Goal: Information Seeking & Learning: Learn about a topic

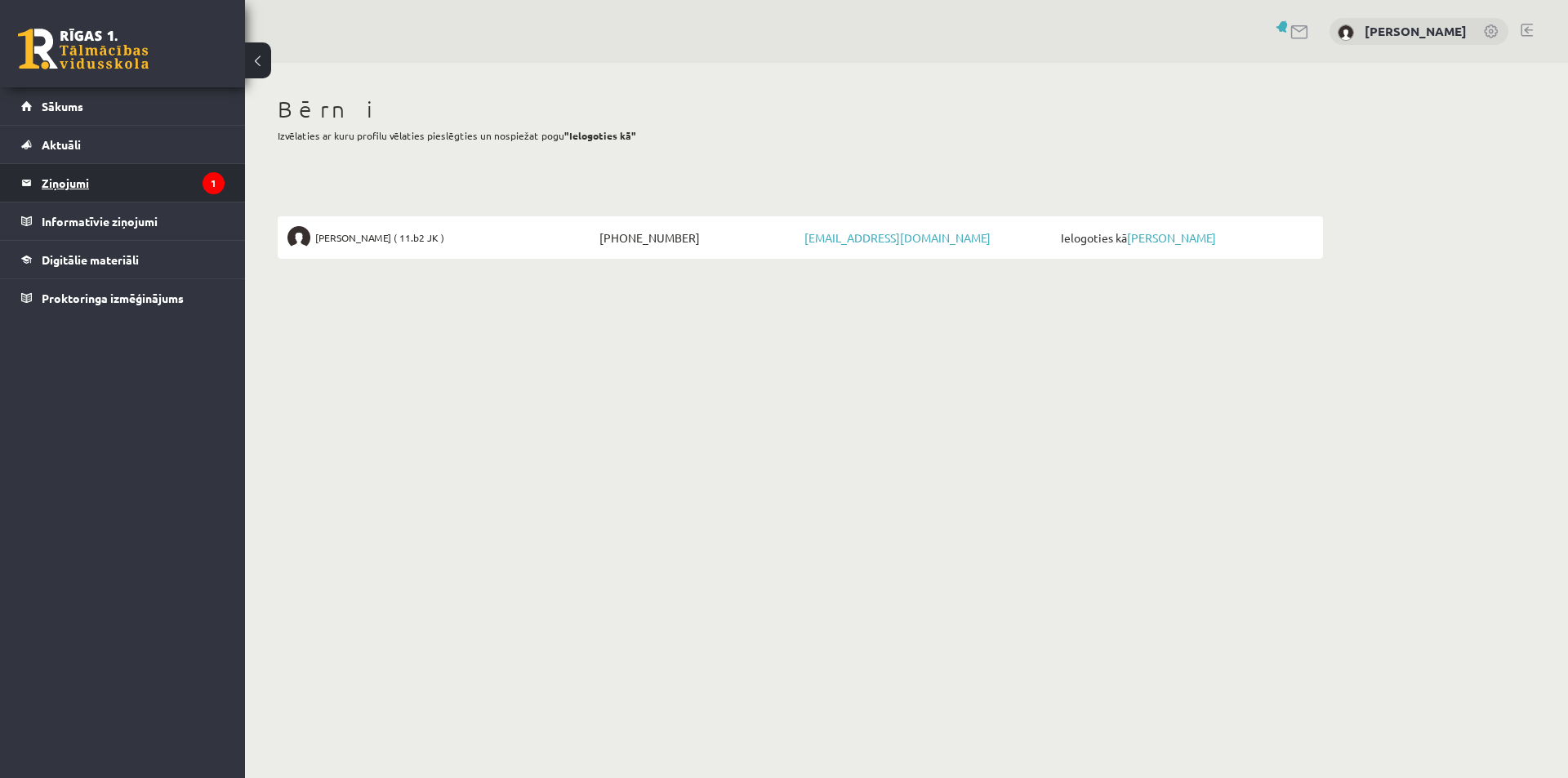
click at [63, 178] on legend "Ziņojumi 1" at bounding box center [133, 182] width 183 height 37
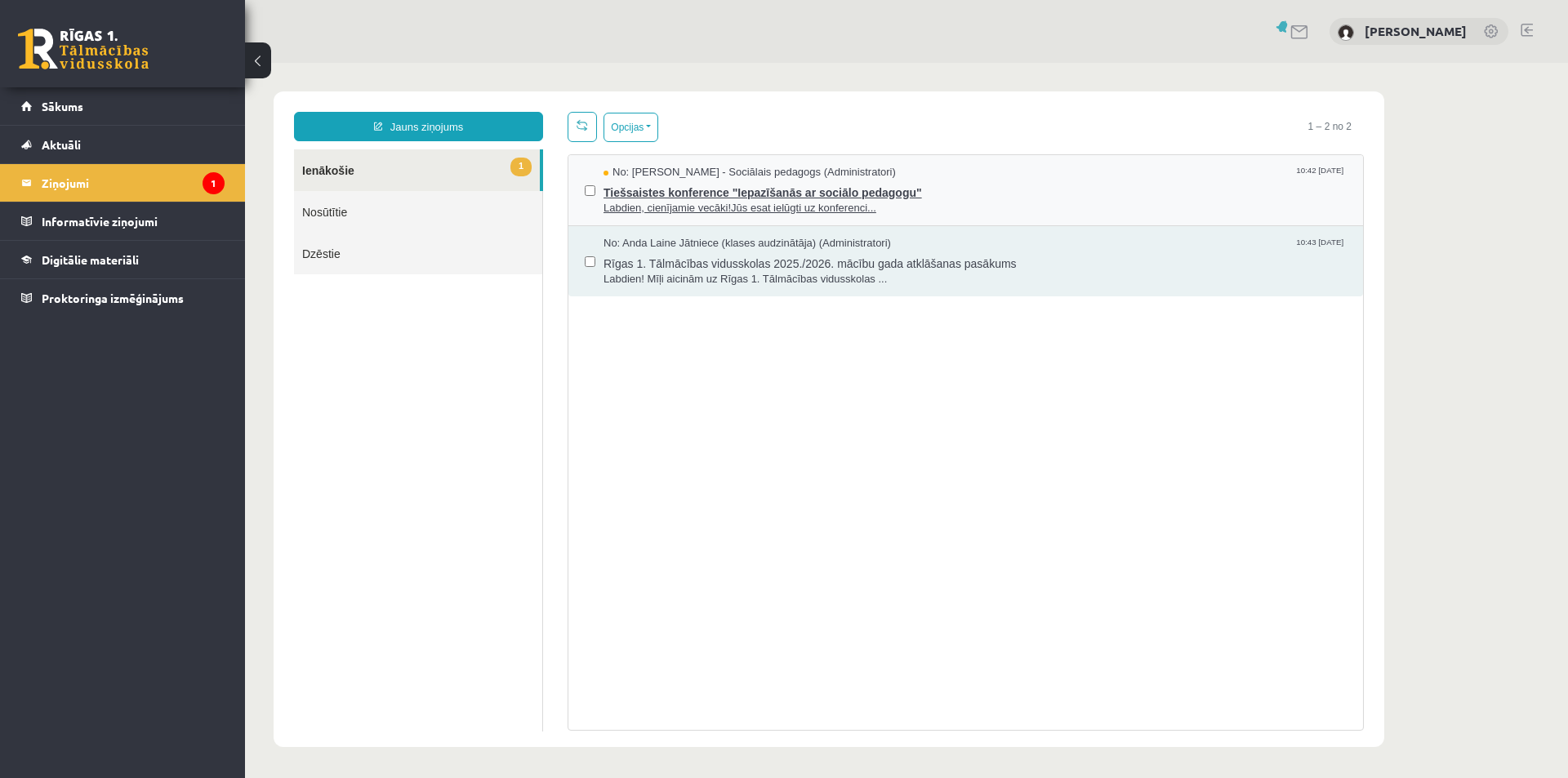
click at [838, 192] on span "Tiešsaistes konference "Iepazīšanās ar sociālo pedagogu"" at bounding box center [975, 190] width 743 height 21
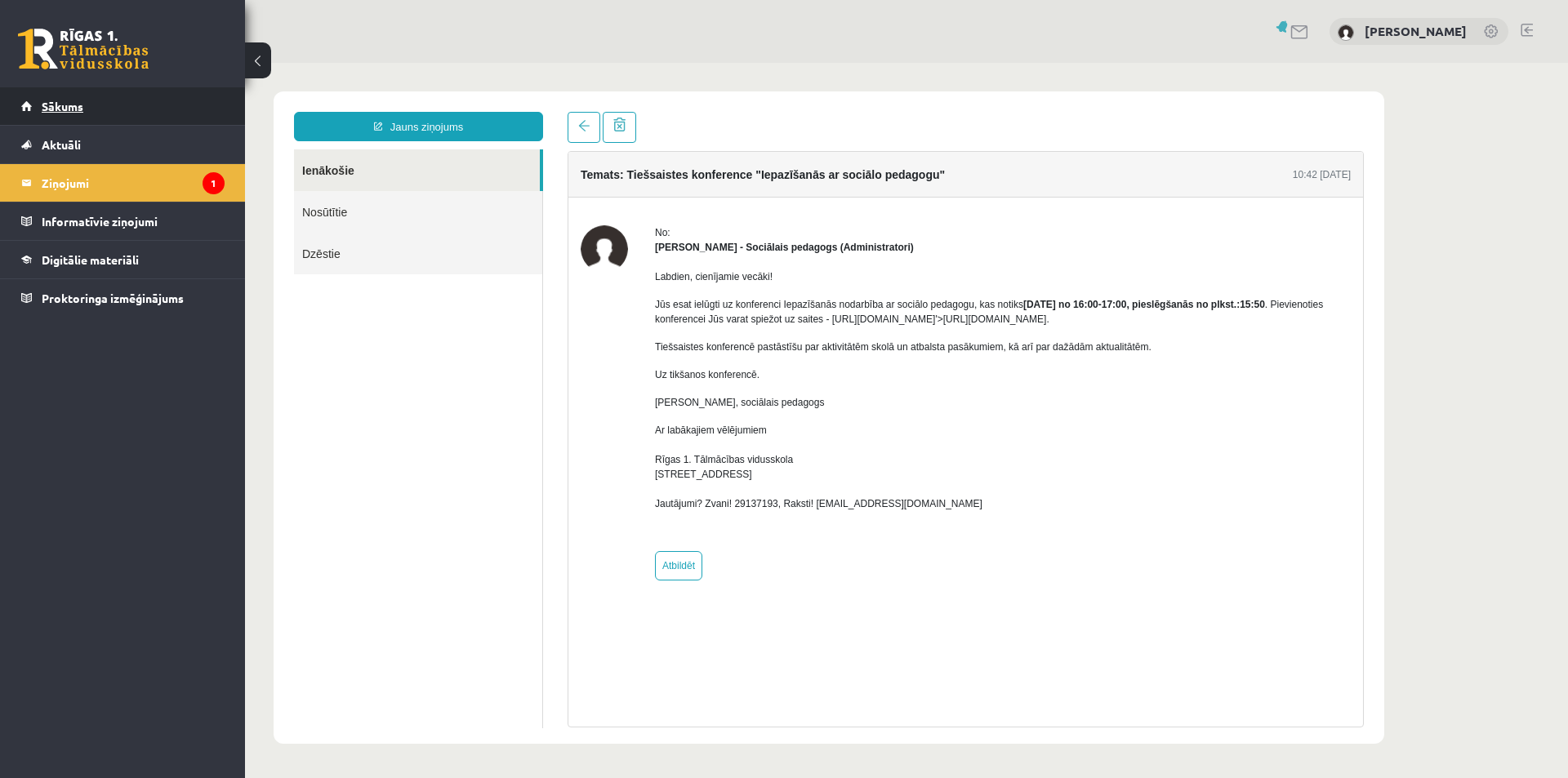
click at [60, 101] on span "Sākums" at bounding box center [63, 106] width 42 height 14
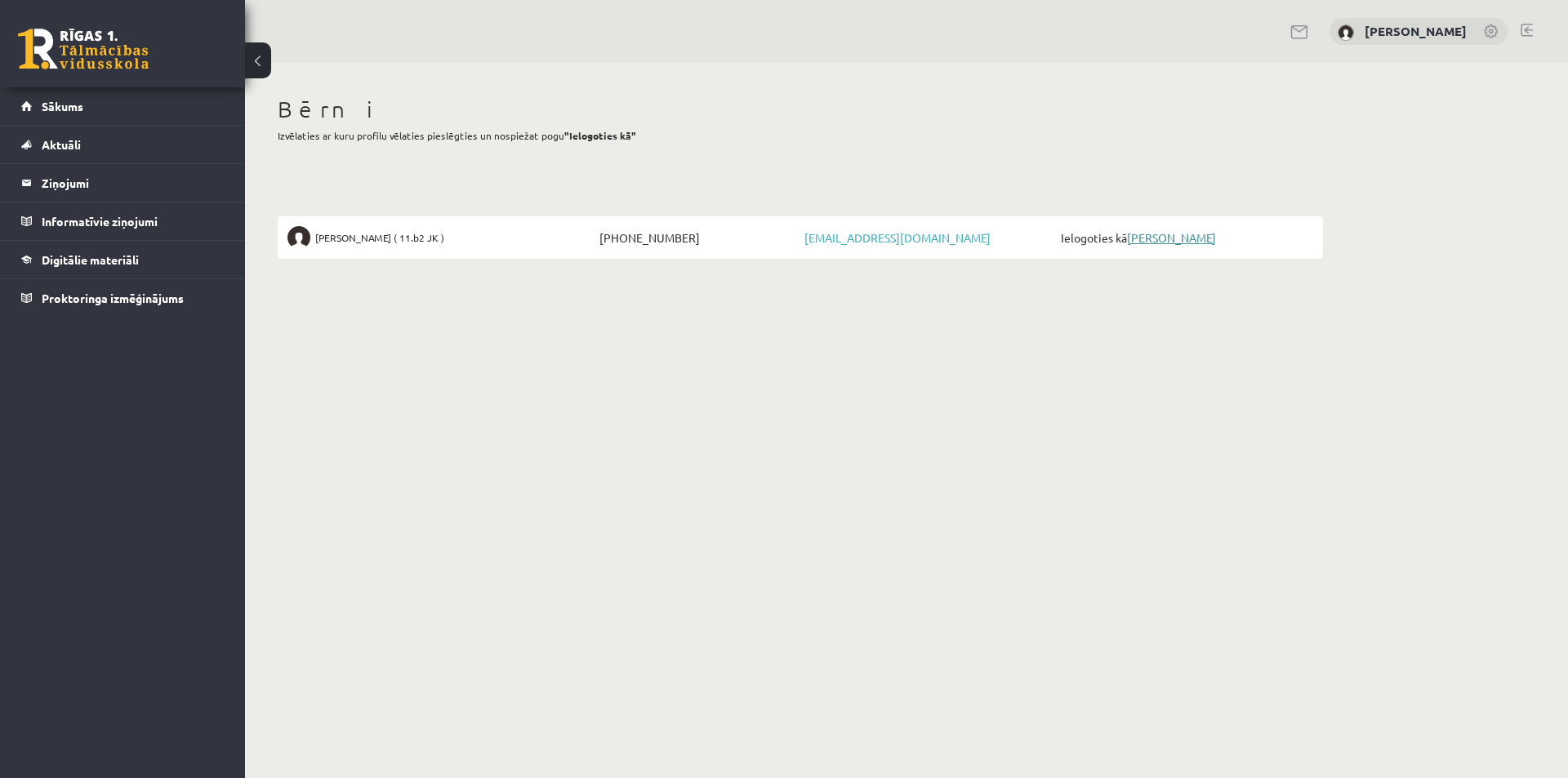
click at [1155, 234] on link "[PERSON_NAME]" at bounding box center [1171, 237] width 89 height 14
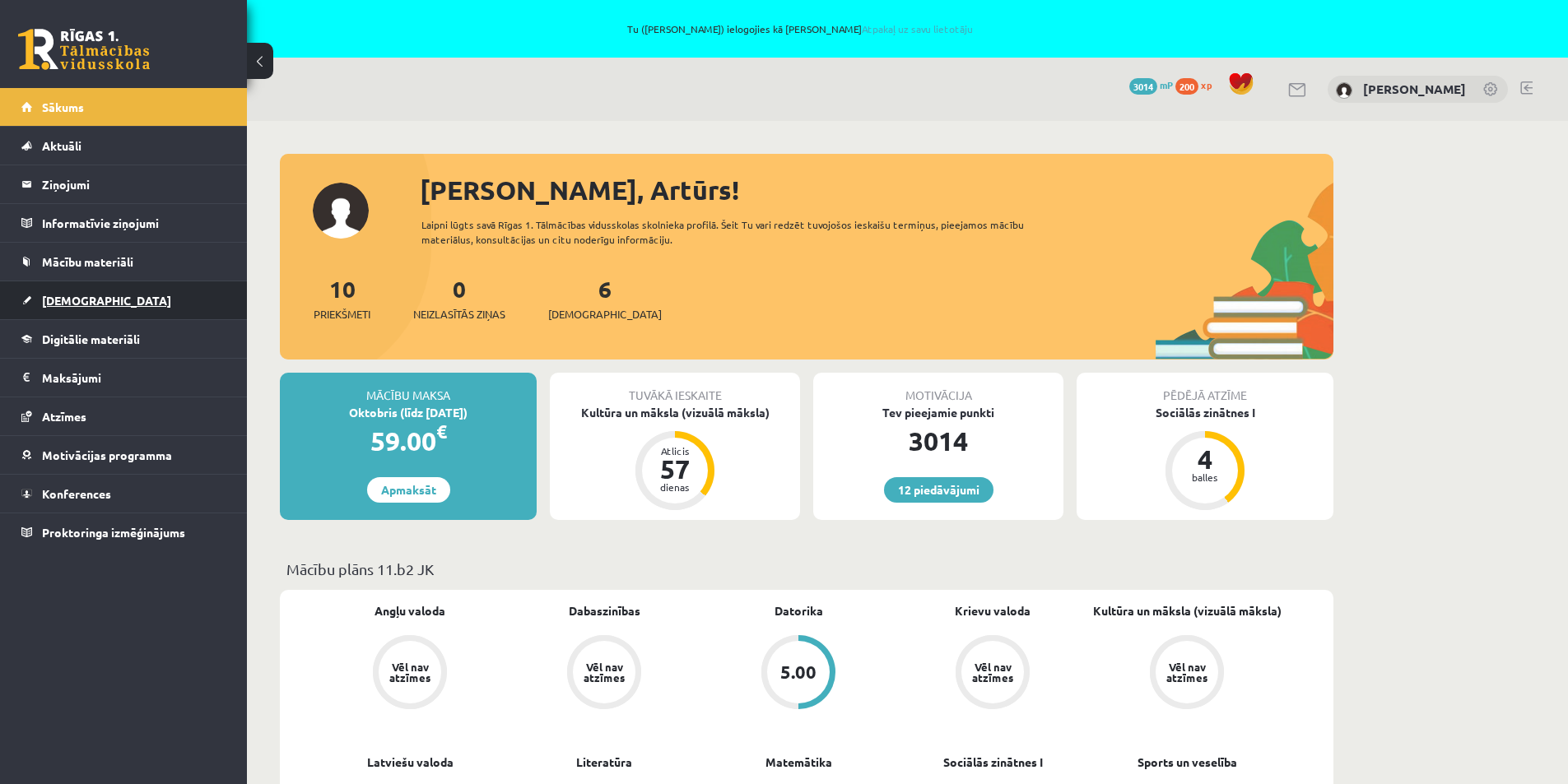
click at [77, 300] on span "Ieskaites" at bounding box center [107, 300] width 130 height 15
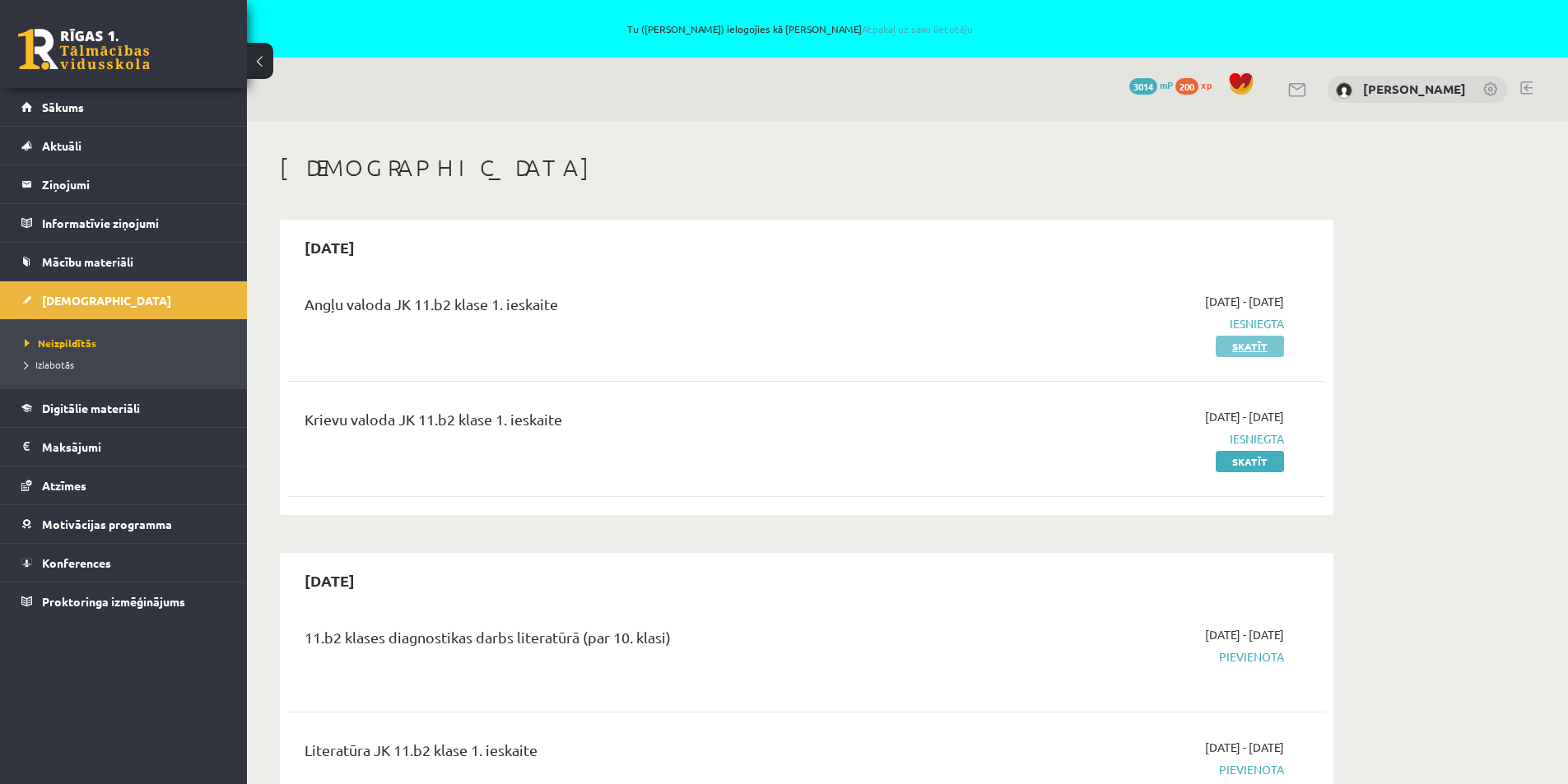
click at [1244, 345] on link "Skatīt" at bounding box center [1249, 346] width 68 height 21
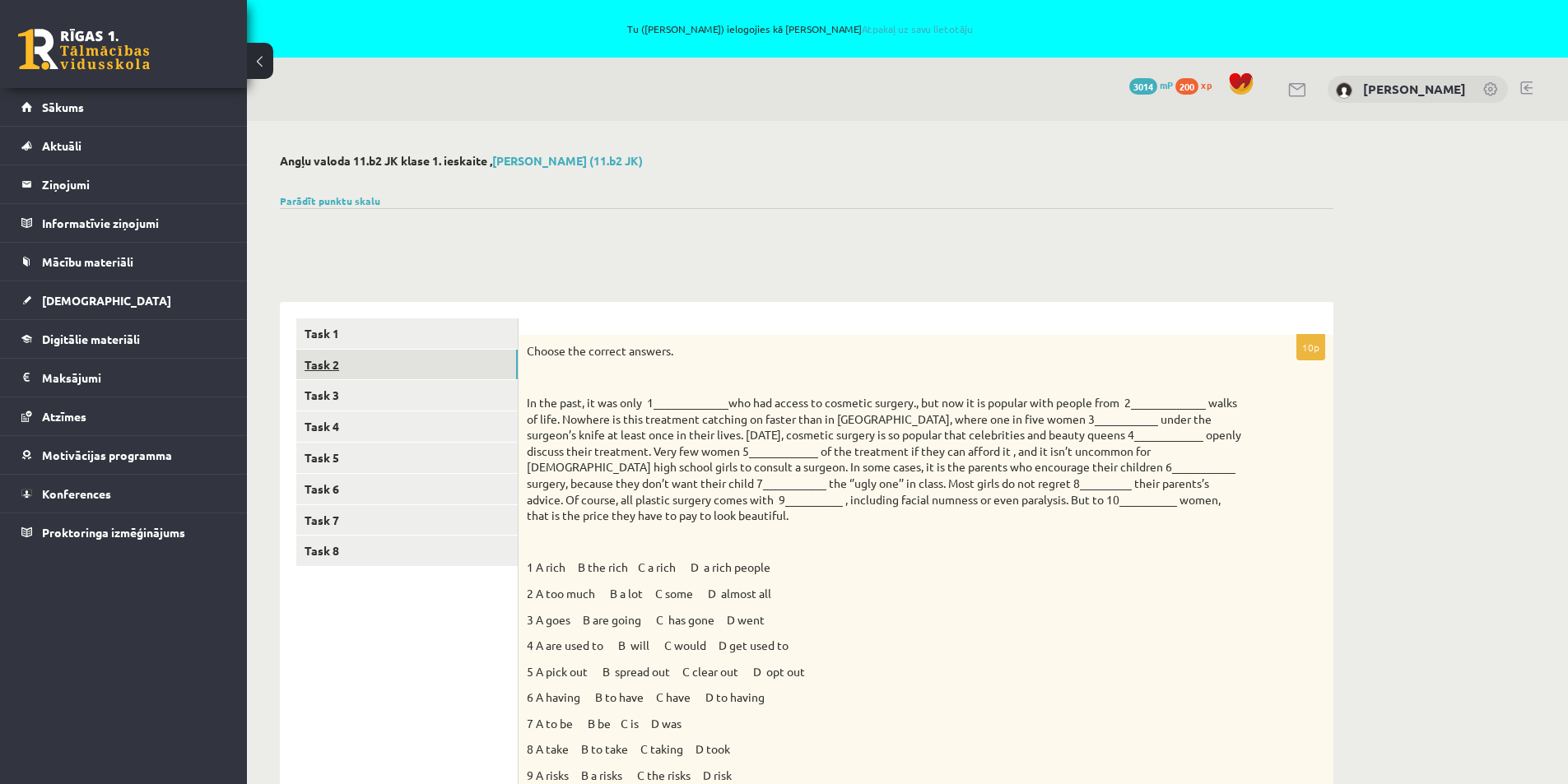
click at [340, 363] on link "Task 2" at bounding box center [406, 364] width 221 height 30
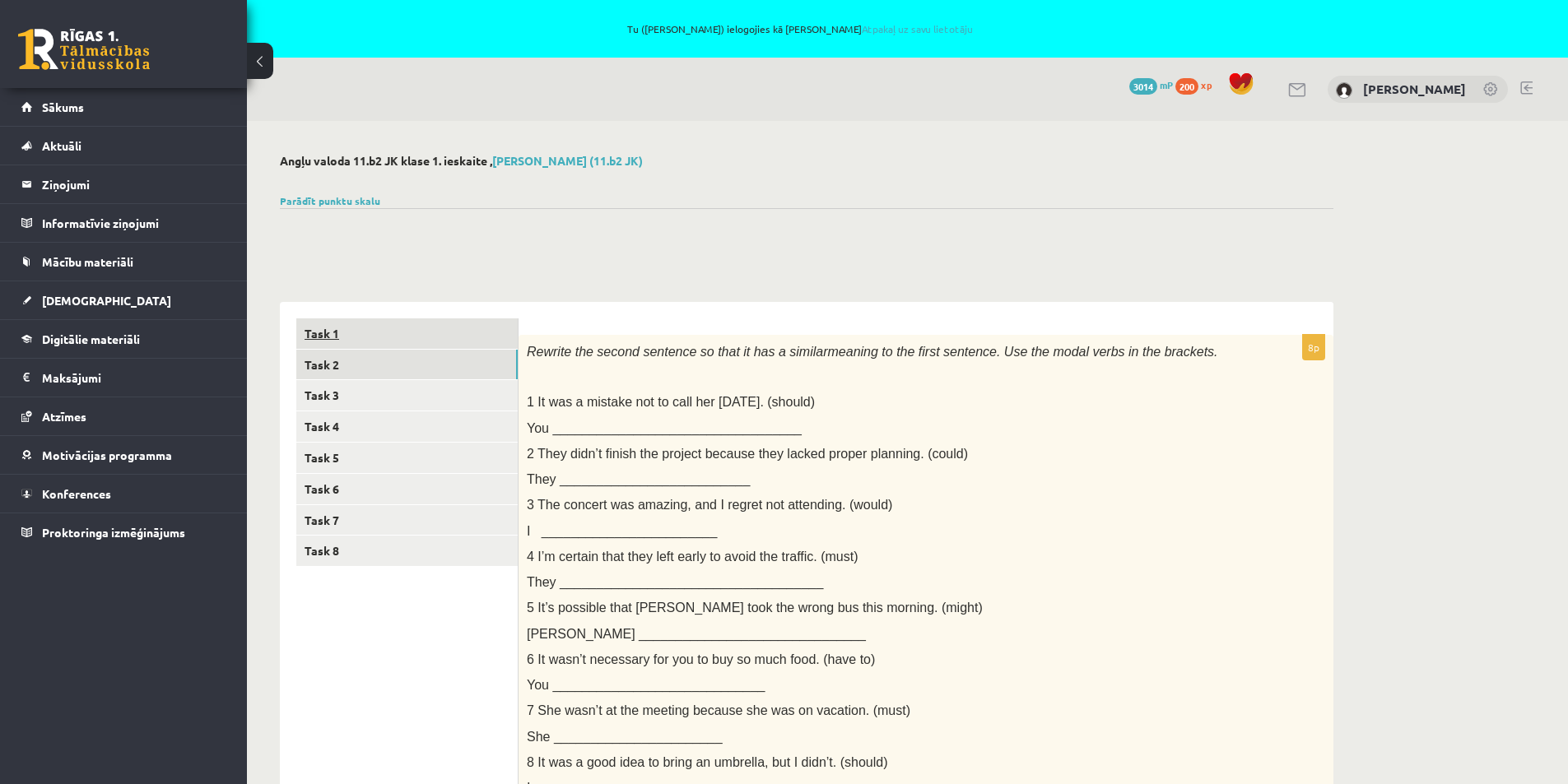
click at [337, 330] on link "Task 1" at bounding box center [406, 333] width 221 height 30
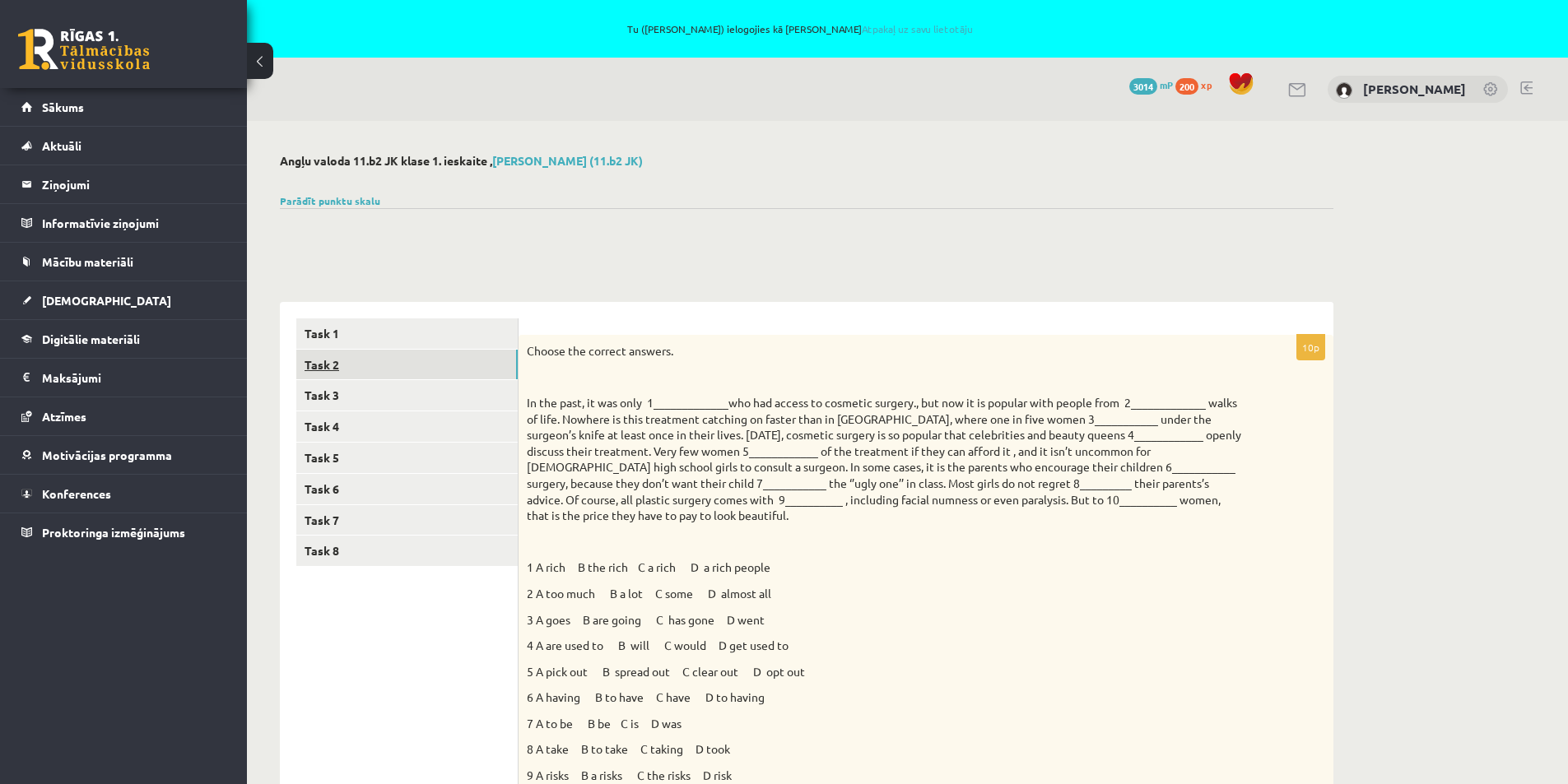
click at [328, 361] on link "Task 2" at bounding box center [406, 364] width 221 height 30
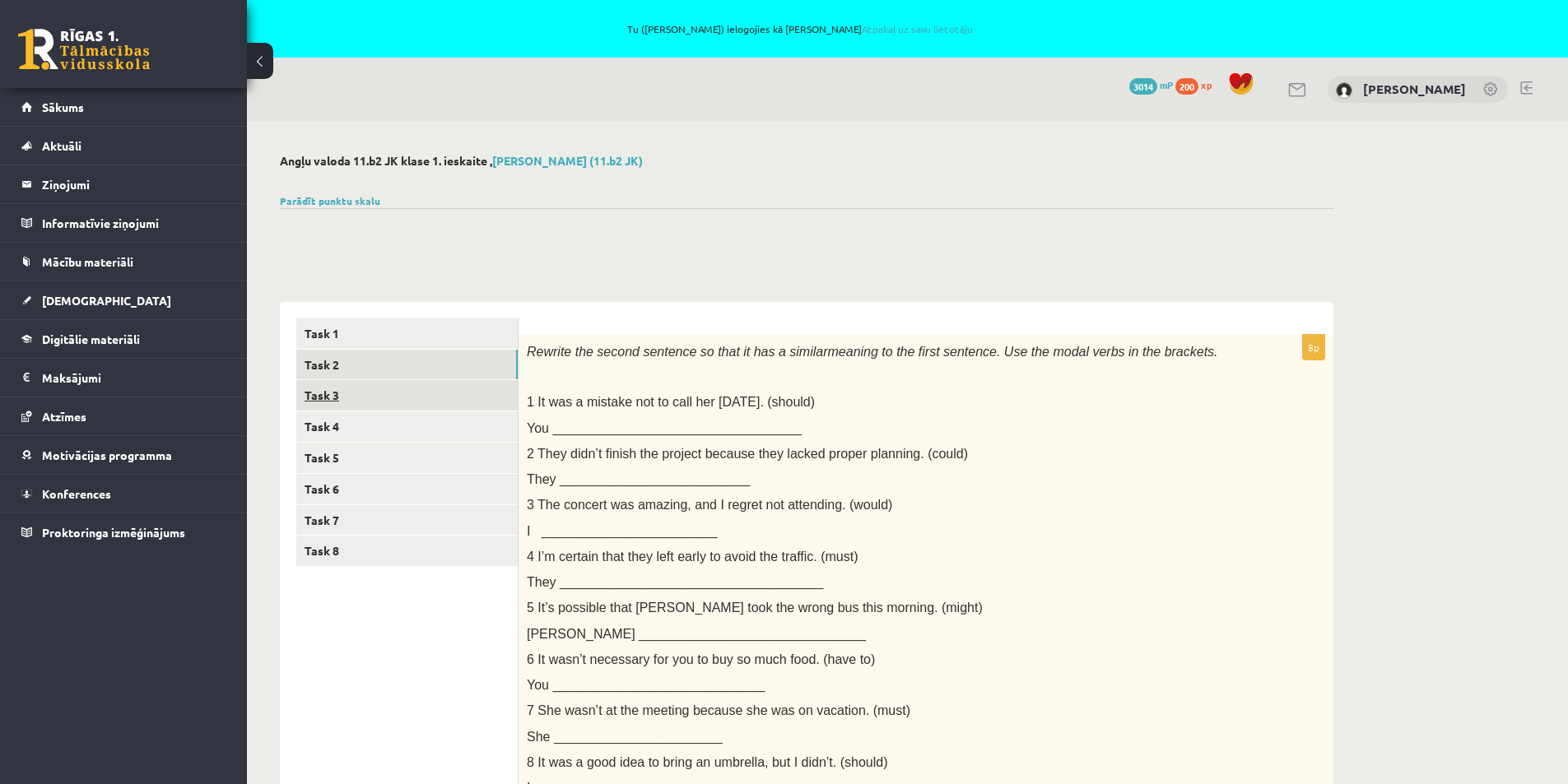
click at [322, 402] on link "Task 3" at bounding box center [406, 394] width 221 height 30
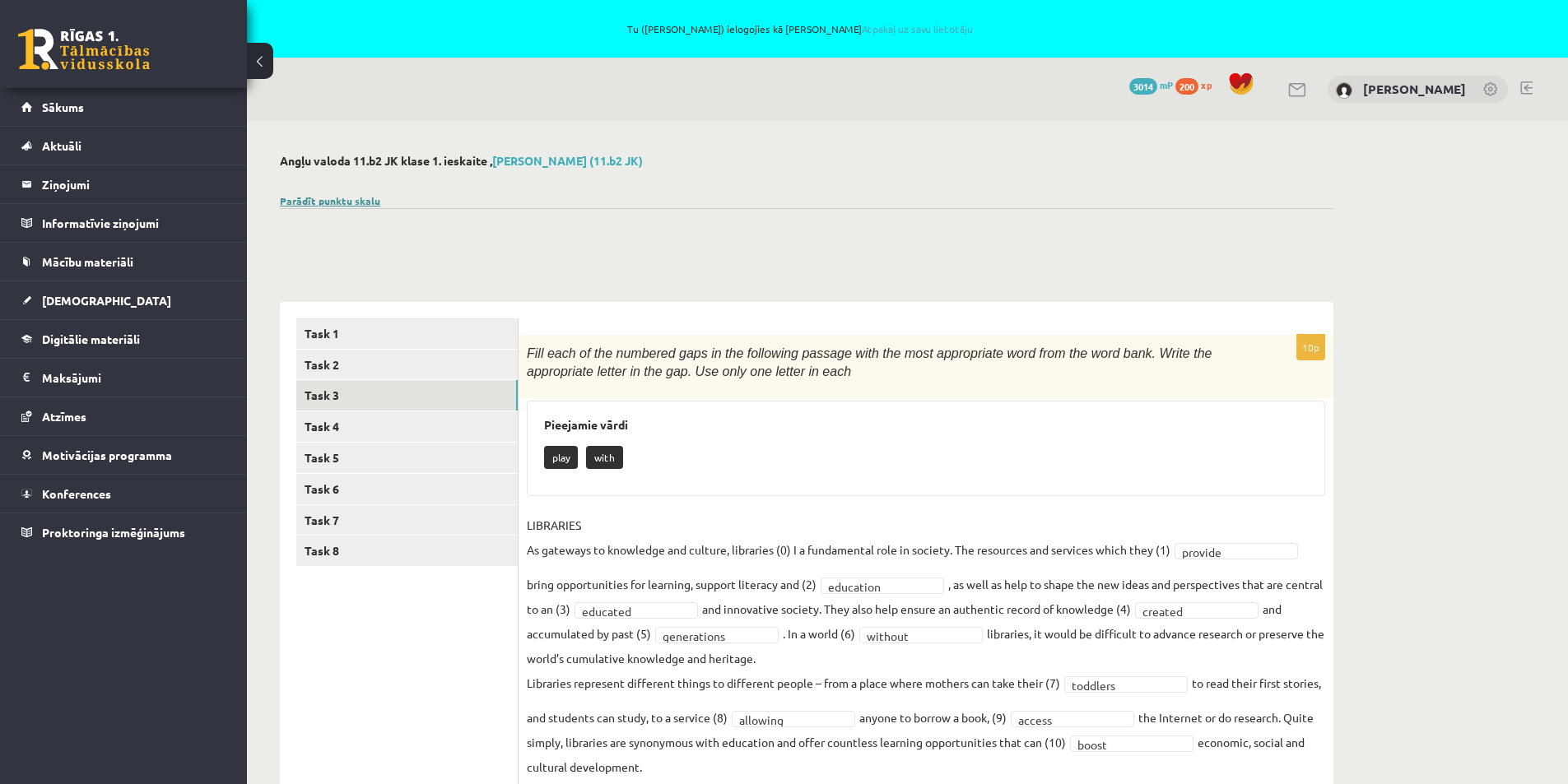
click at [315, 204] on link "Parādīt punktu skalu" at bounding box center [330, 201] width 100 height 13
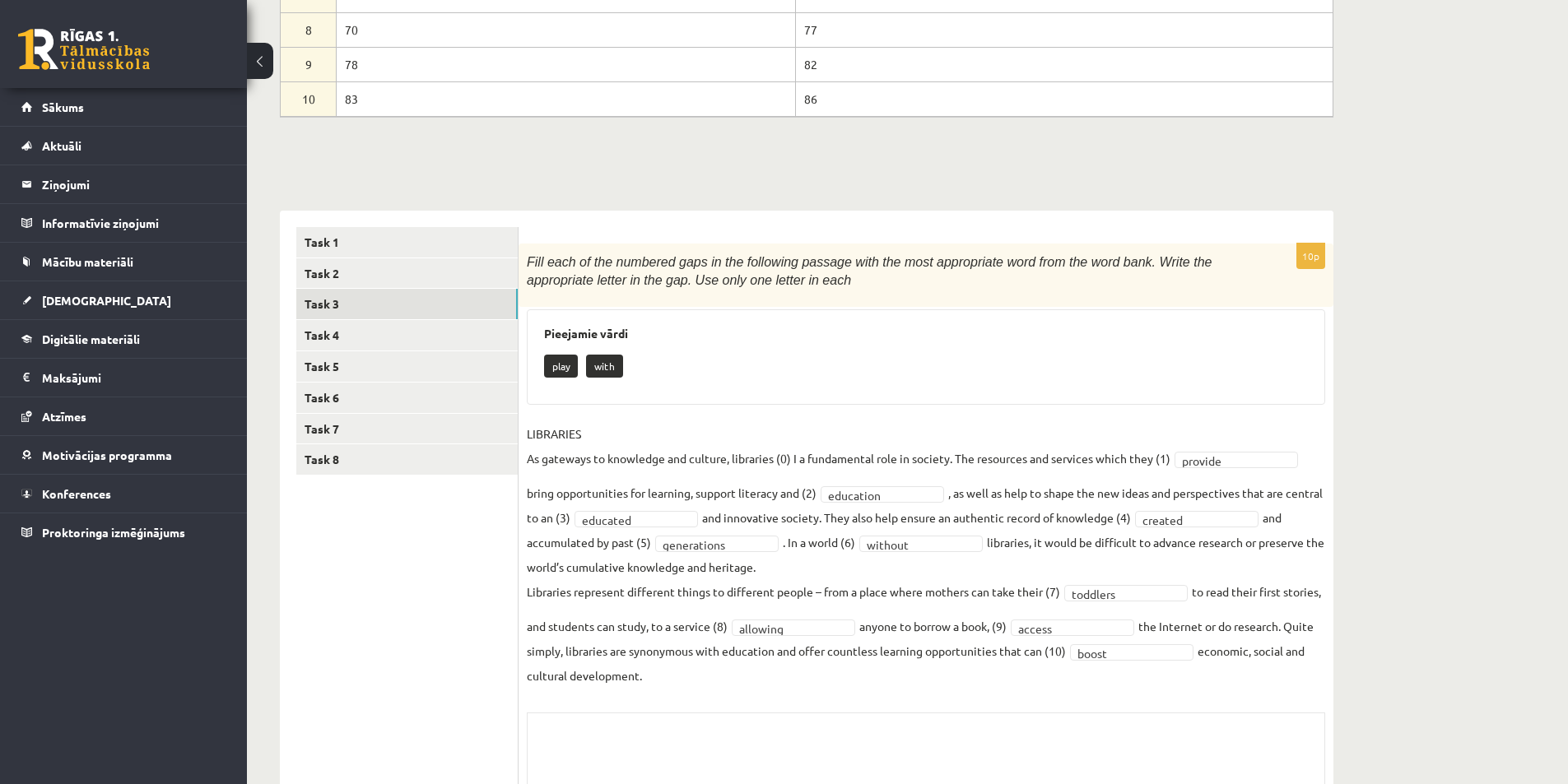
scroll to position [576, 0]
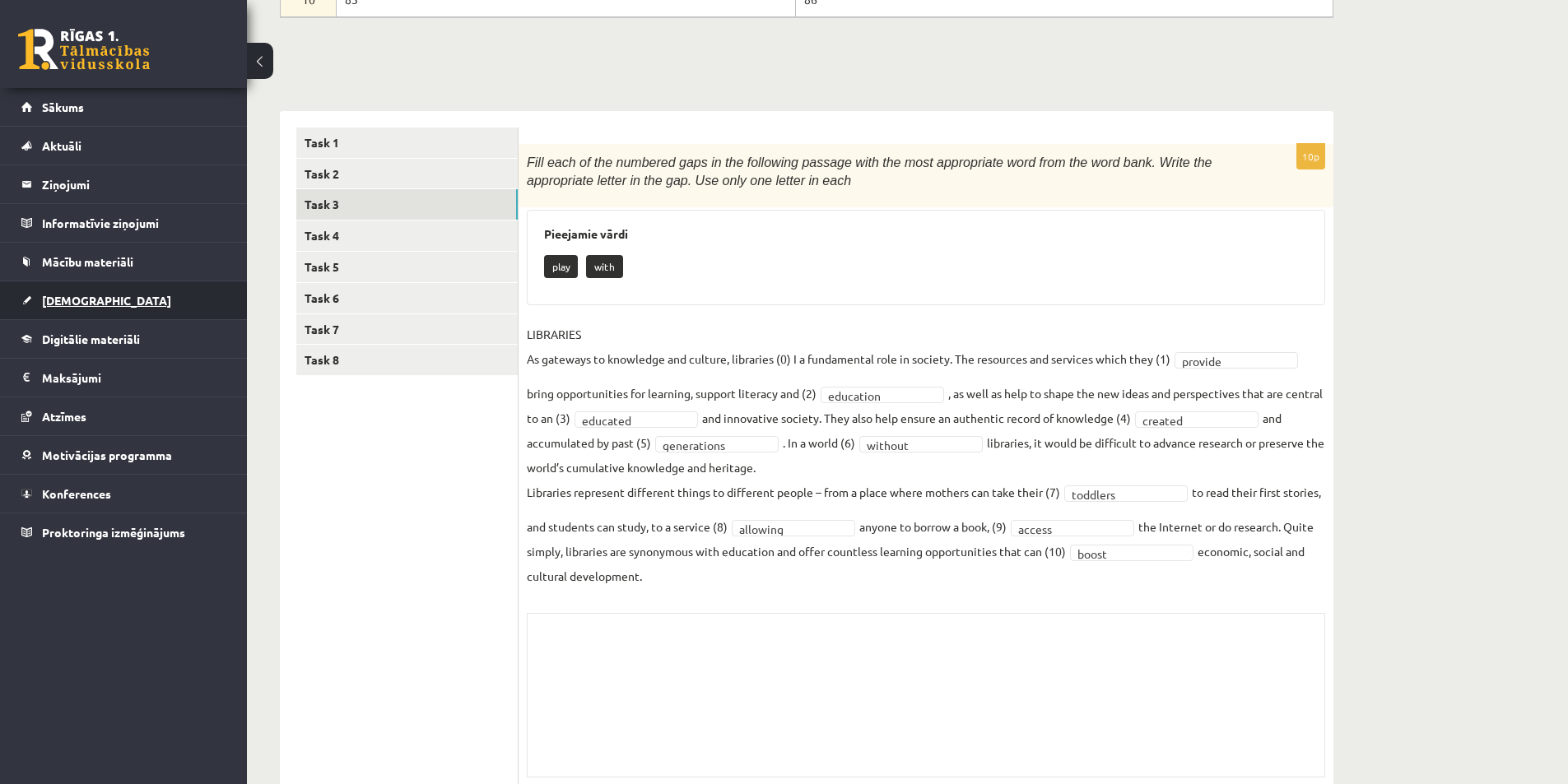
click at [66, 301] on span "[DEMOGRAPHIC_DATA]" at bounding box center [107, 300] width 130 height 15
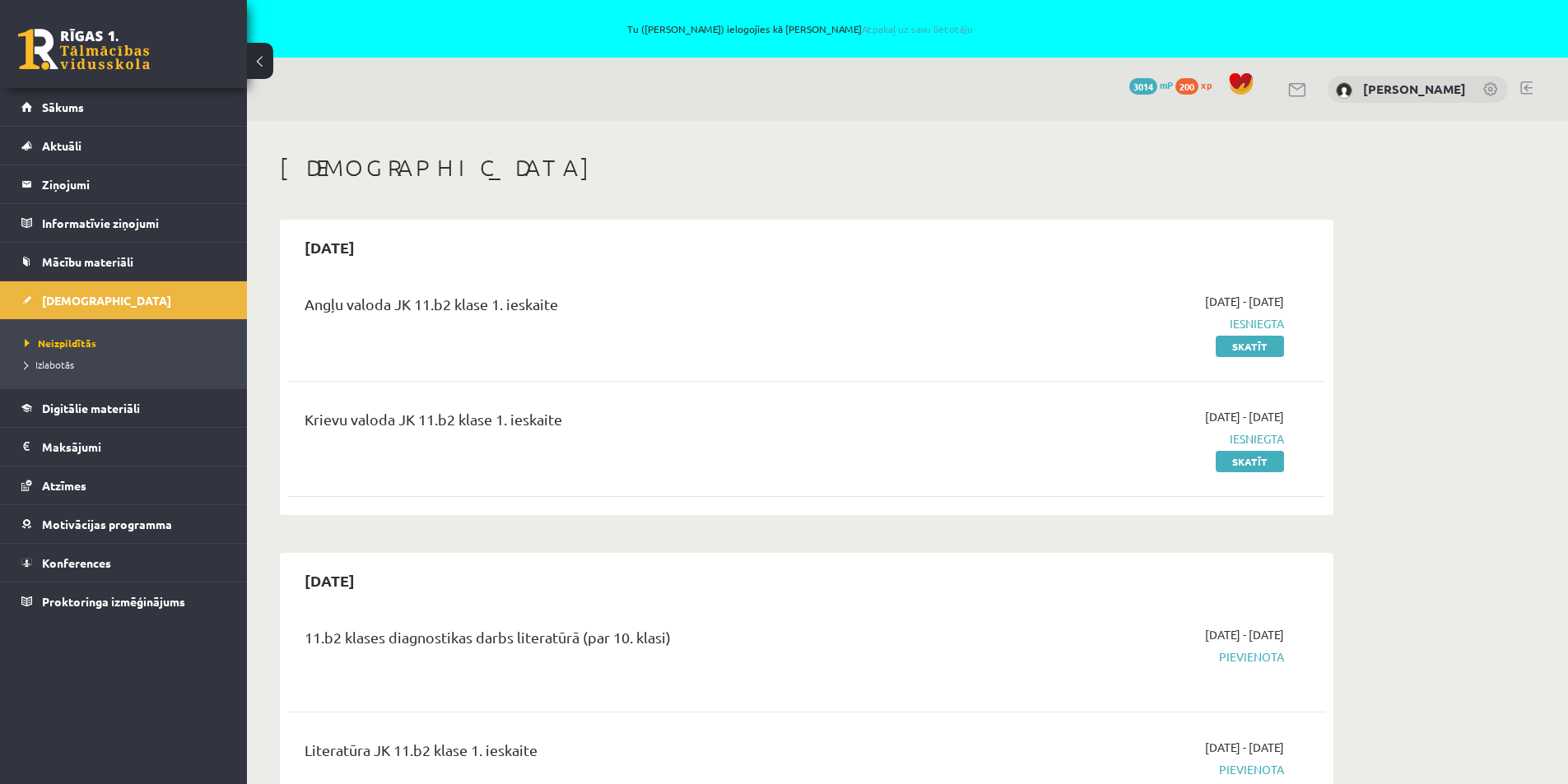
click at [1267, 437] on span "Iesniegta" at bounding box center [1129, 438] width 310 height 17
click at [1258, 457] on link "Skatīt" at bounding box center [1249, 461] width 68 height 21
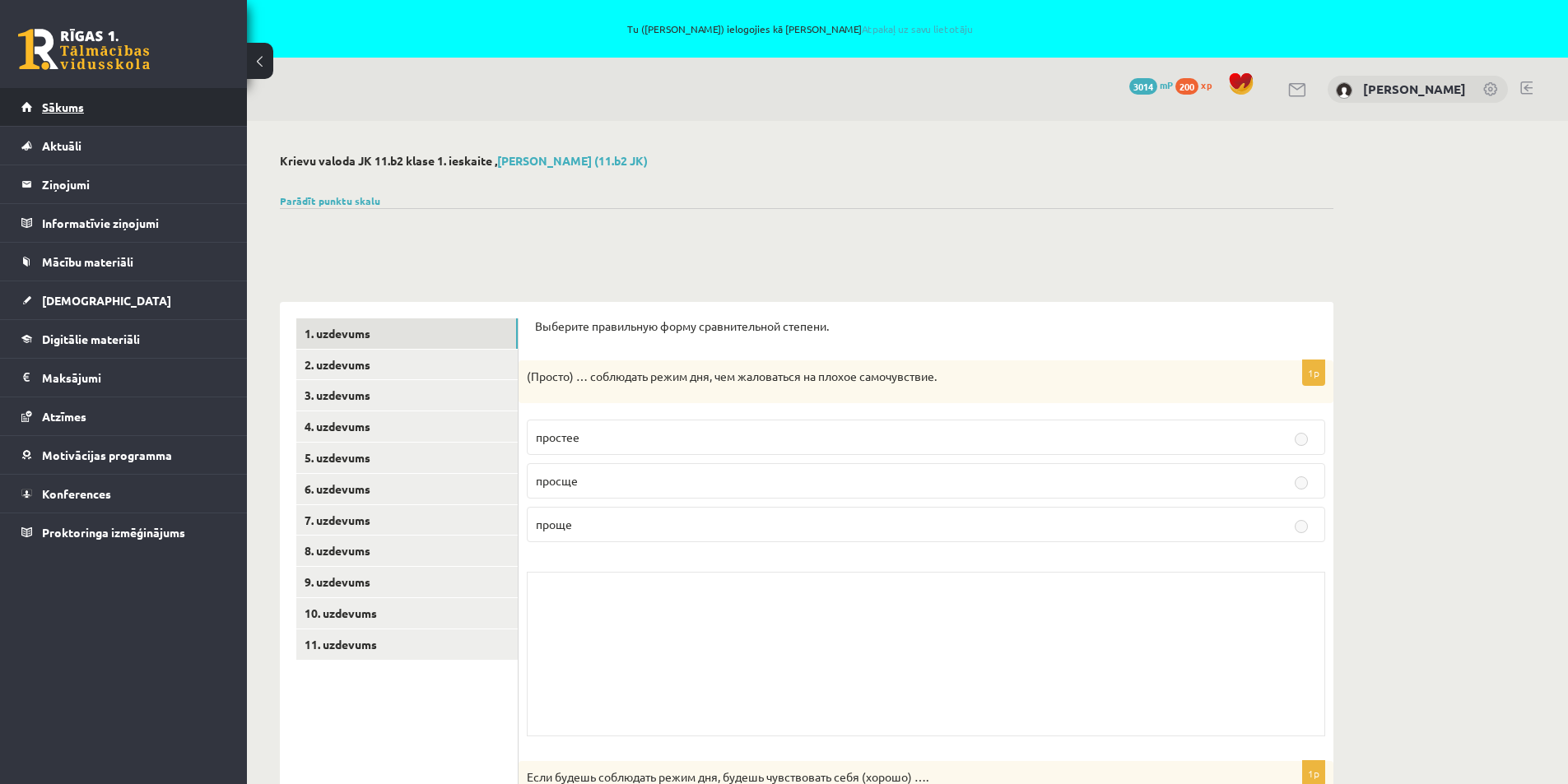
click at [56, 106] on span "Sākums" at bounding box center [63, 107] width 42 height 15
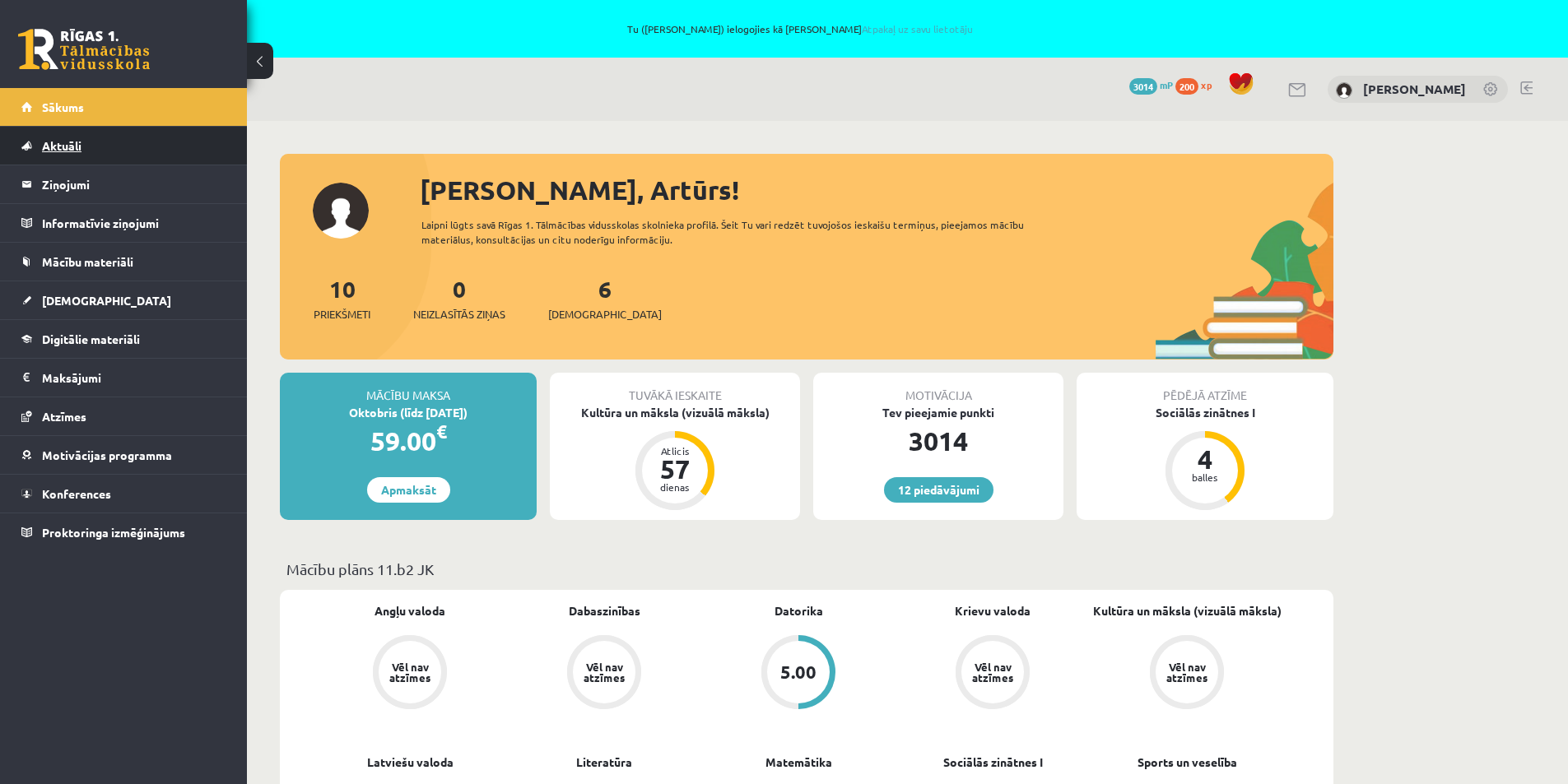
click at [81, 146] on span "Aktuāli" at bounding box center [61, 145] width 39 height 15
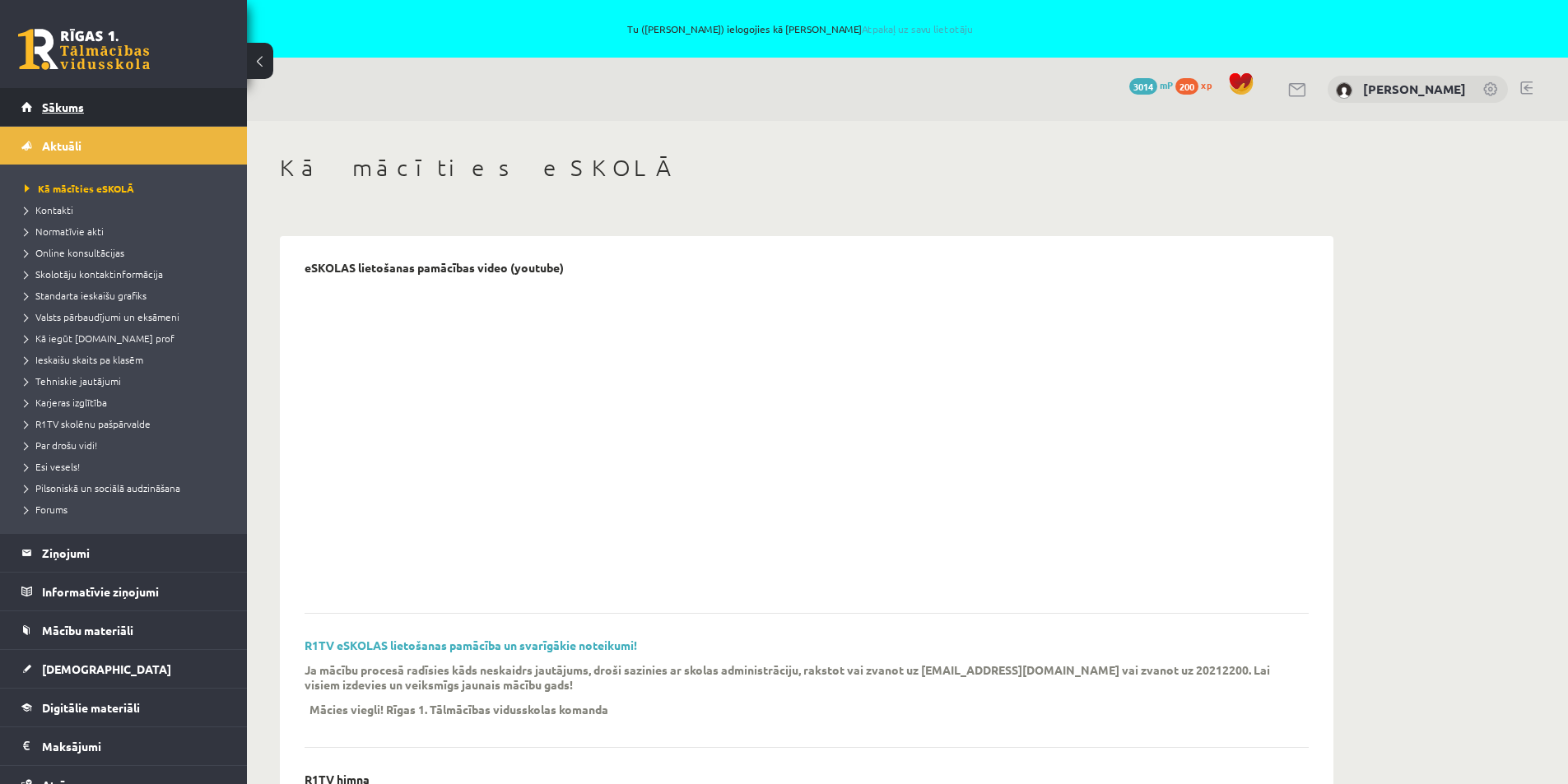
click at [73, 108] on span "Sākums" at bounding box center [63, 107] width 42 height 15
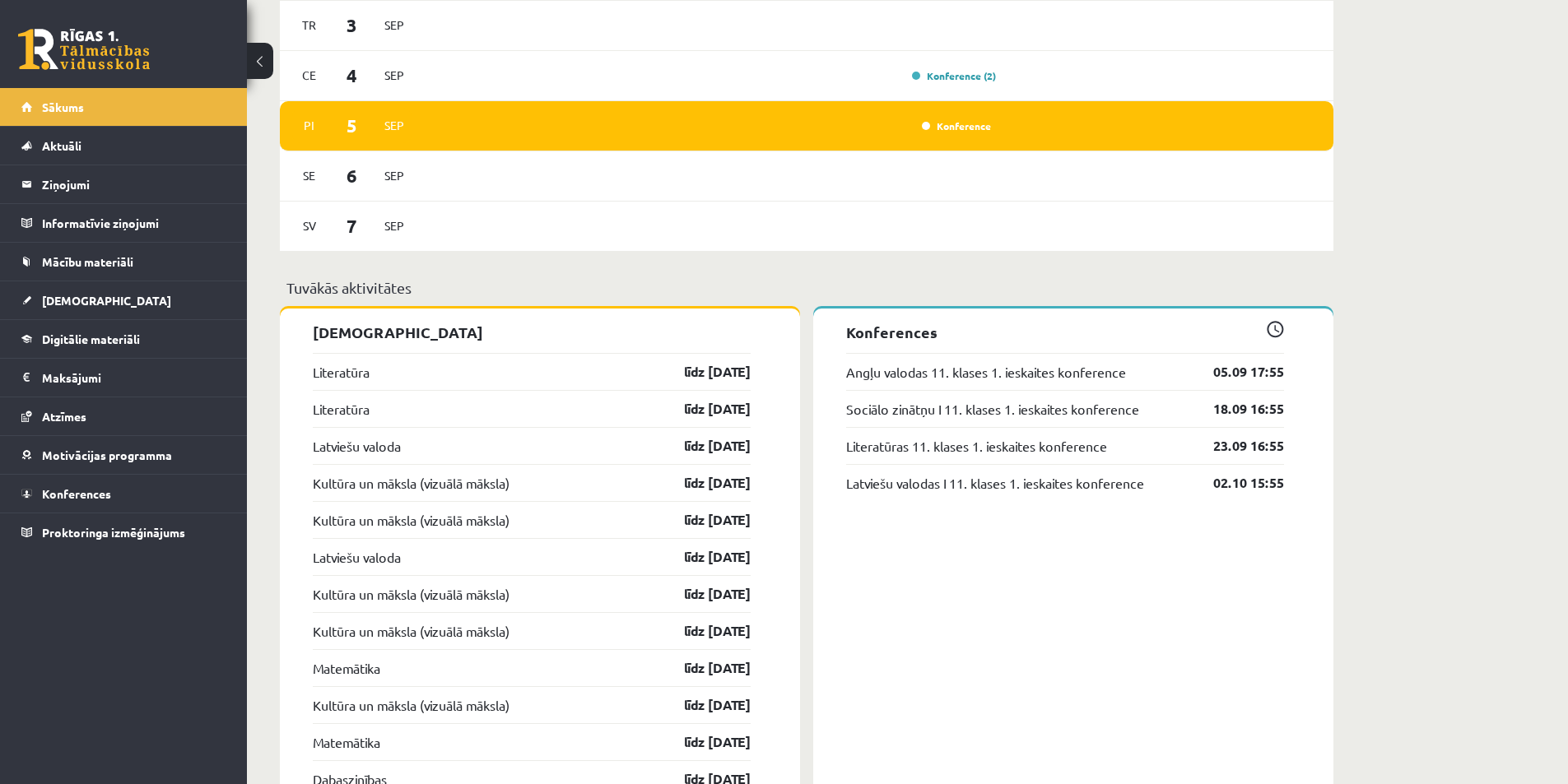
scroll to position [1152, 0]
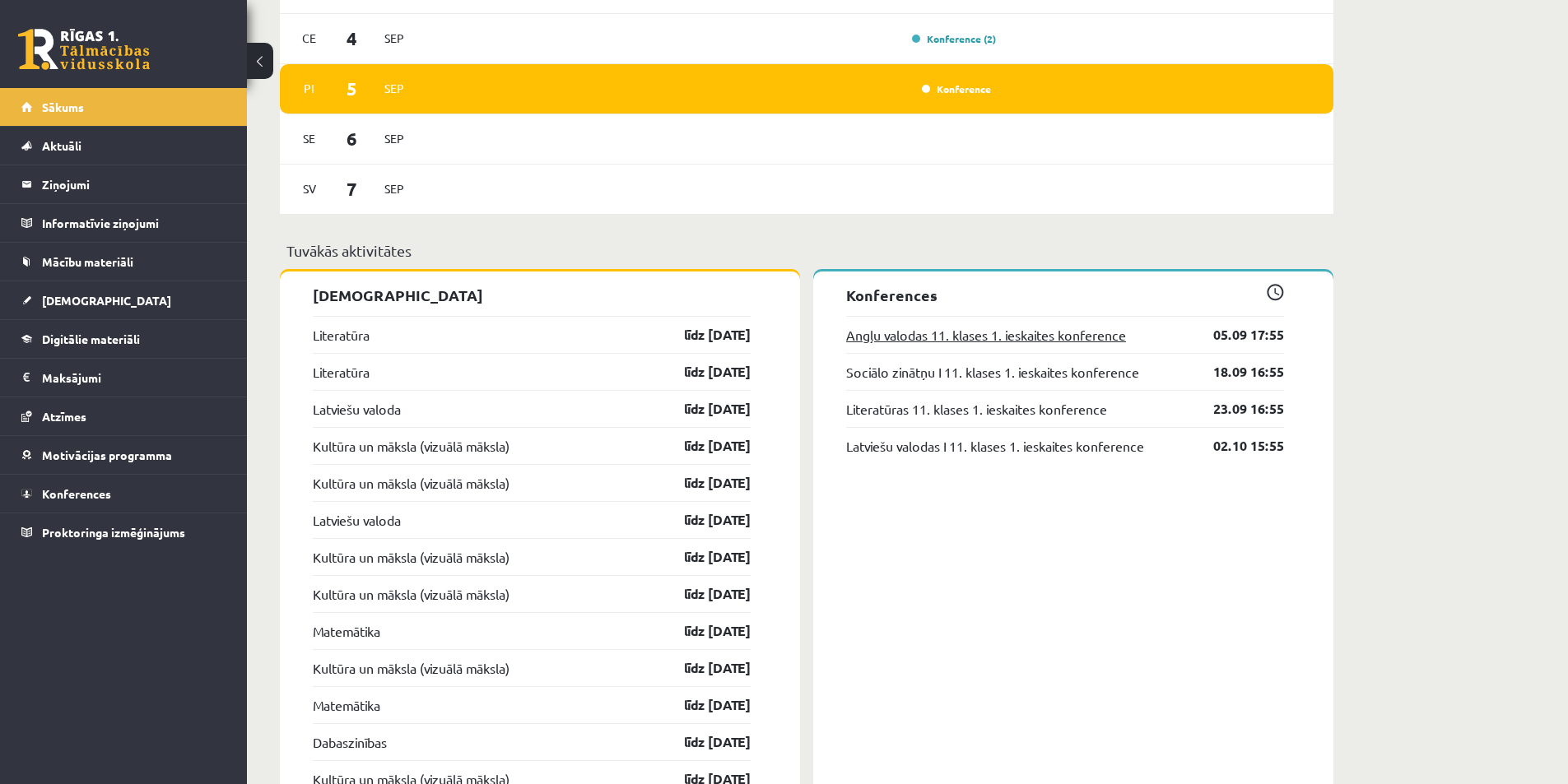
click at [963, 337] on link "Angļu valodas 11. klases 1. ieskaites konference" at bounding box center [986, 335] width 279 height 20
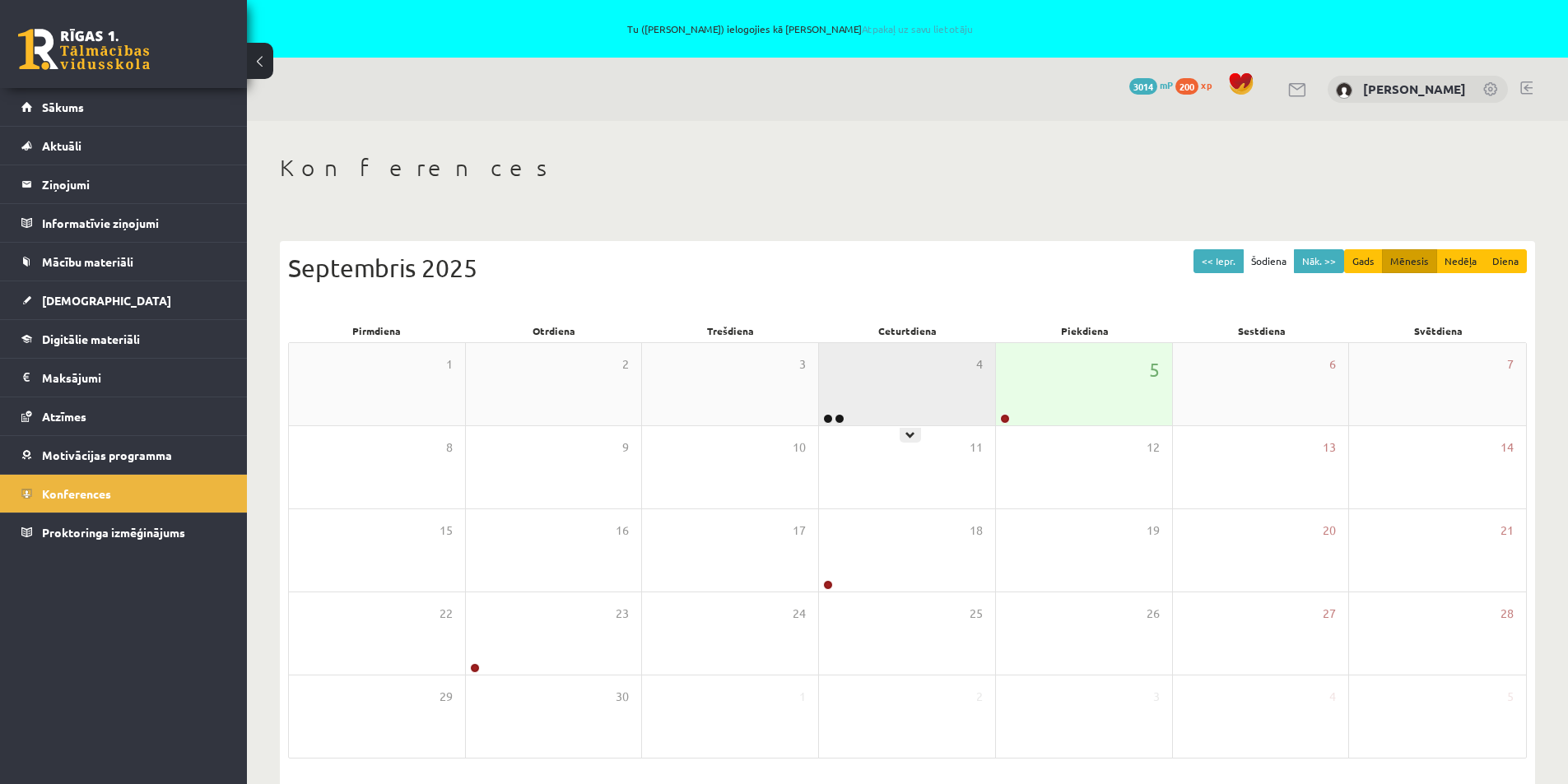
click at [913, 399] on div "4" at bounding box center [907, 384] width 176 height 82
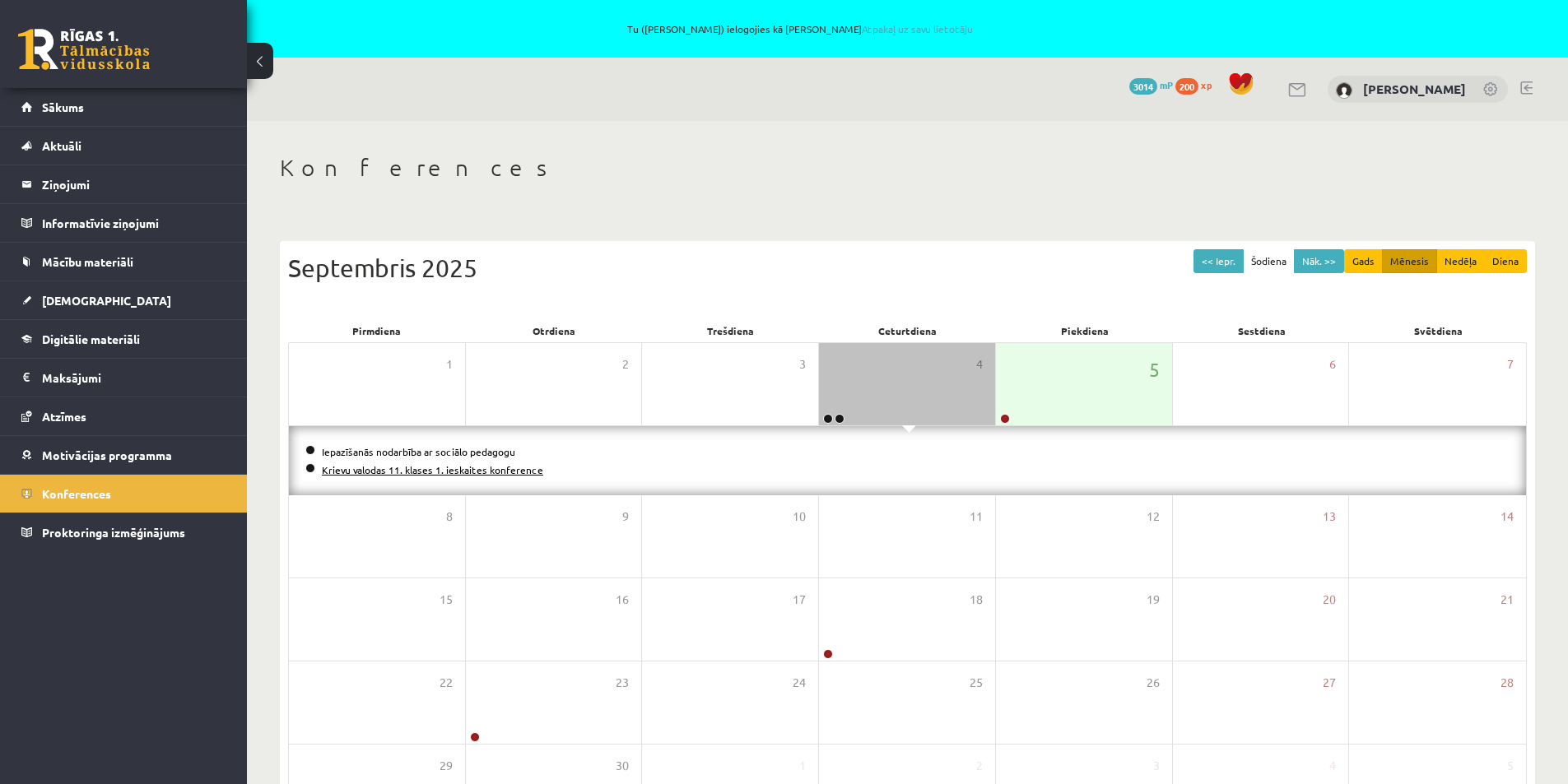
click at [464, 470] on link "Krievu valodas 11. klases 1. ieskaites konference" at bounding box center [432, 469] width 221 height 13
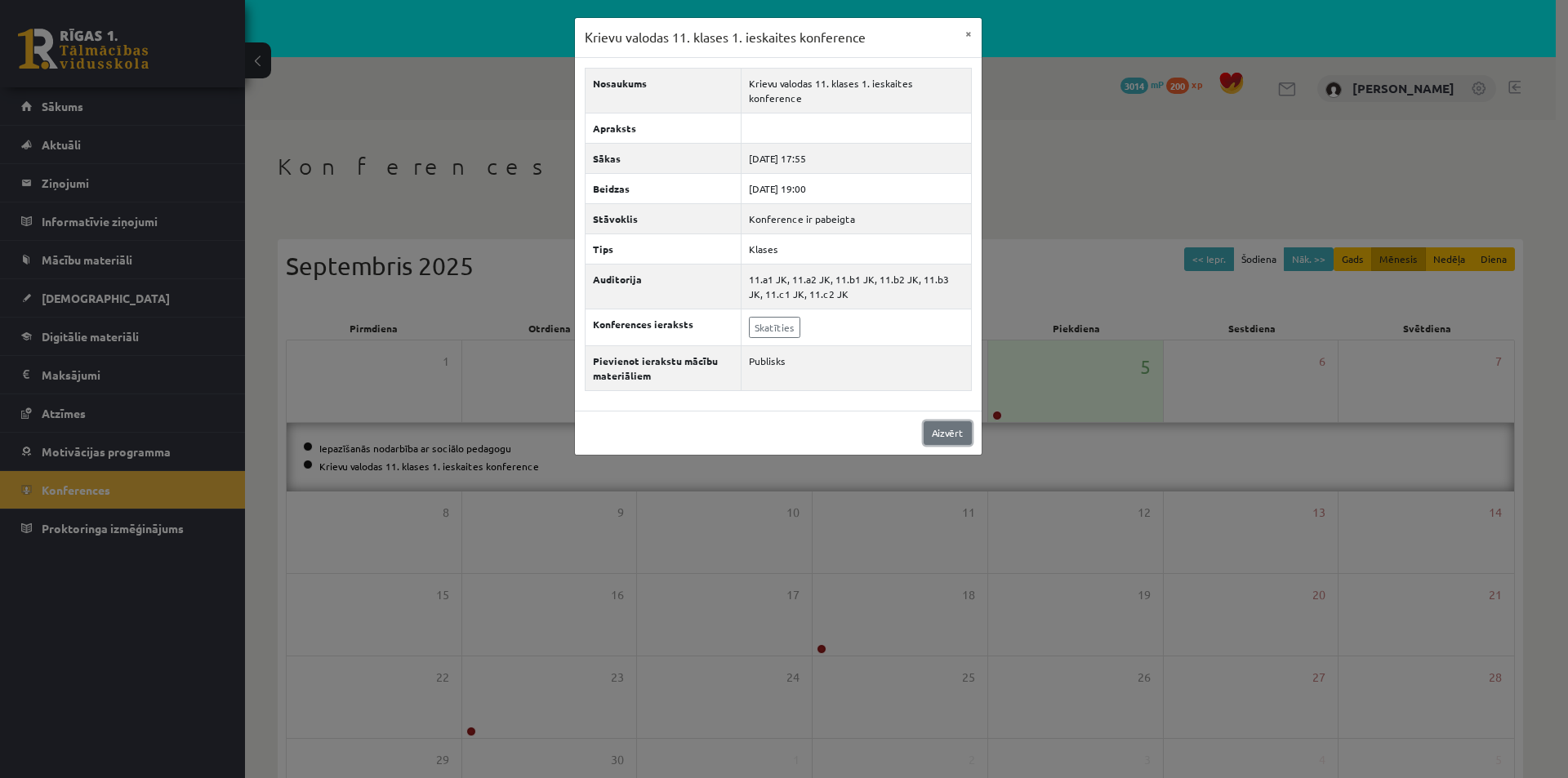
click at [968, 421] on link "Aizvērt" at bounding box center [947, 433] width 48 height 24
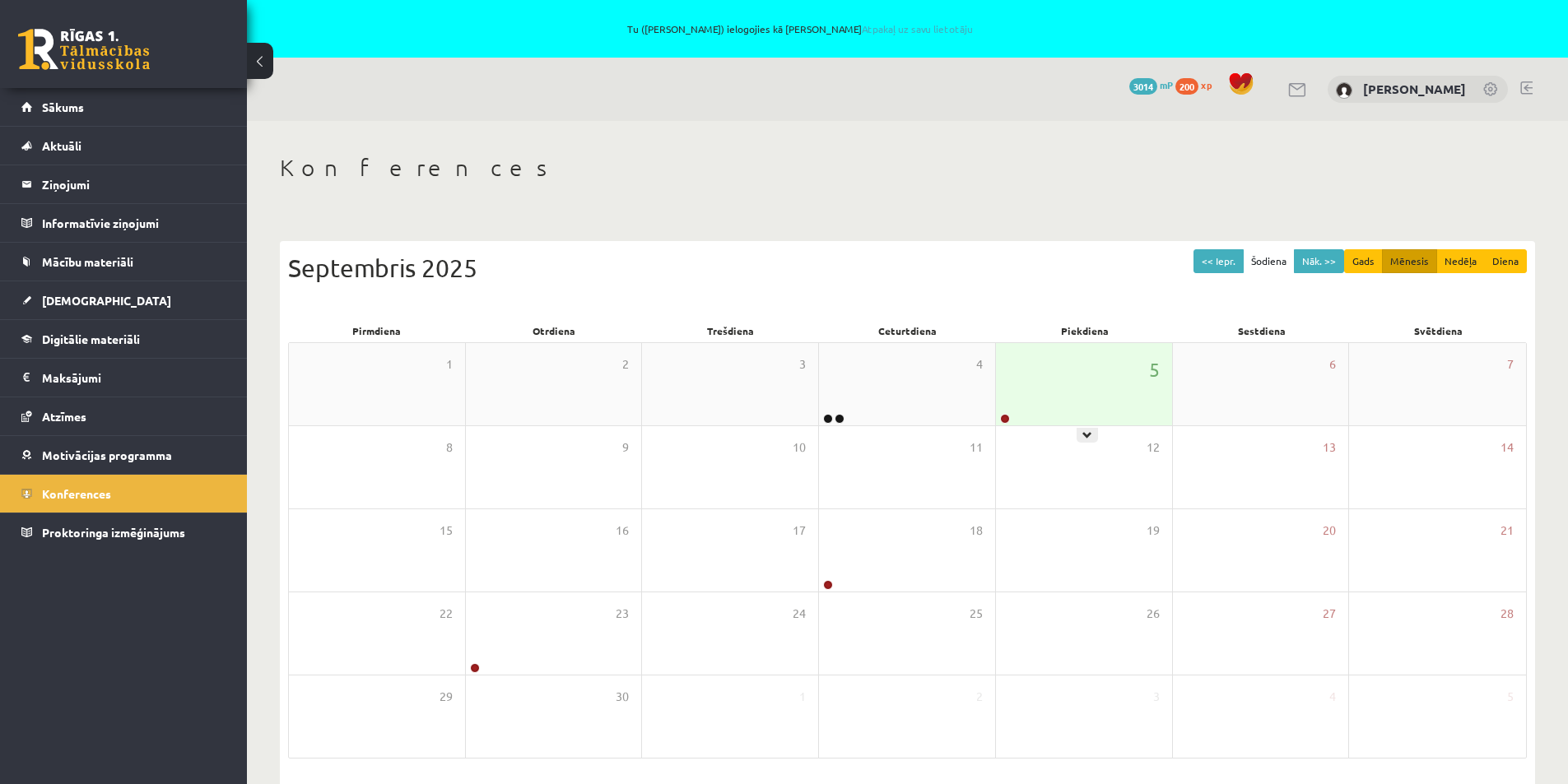
click at [1162, 369] on div "5" at bounding box center [1084, 384] width 176 height 82
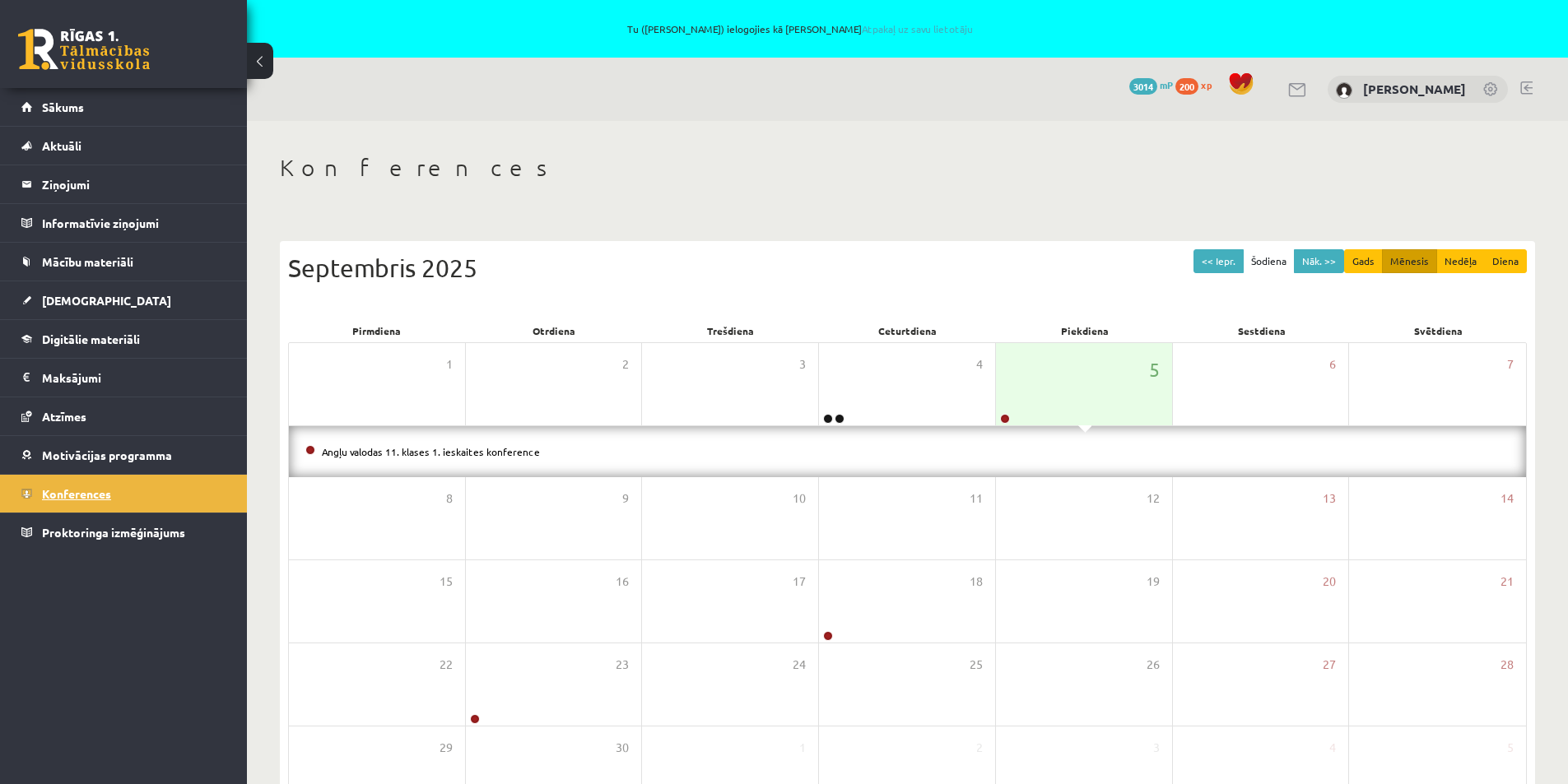
click at [46, 487] on span "Konferences" at bounding box center [77, 494] width 69 height 15
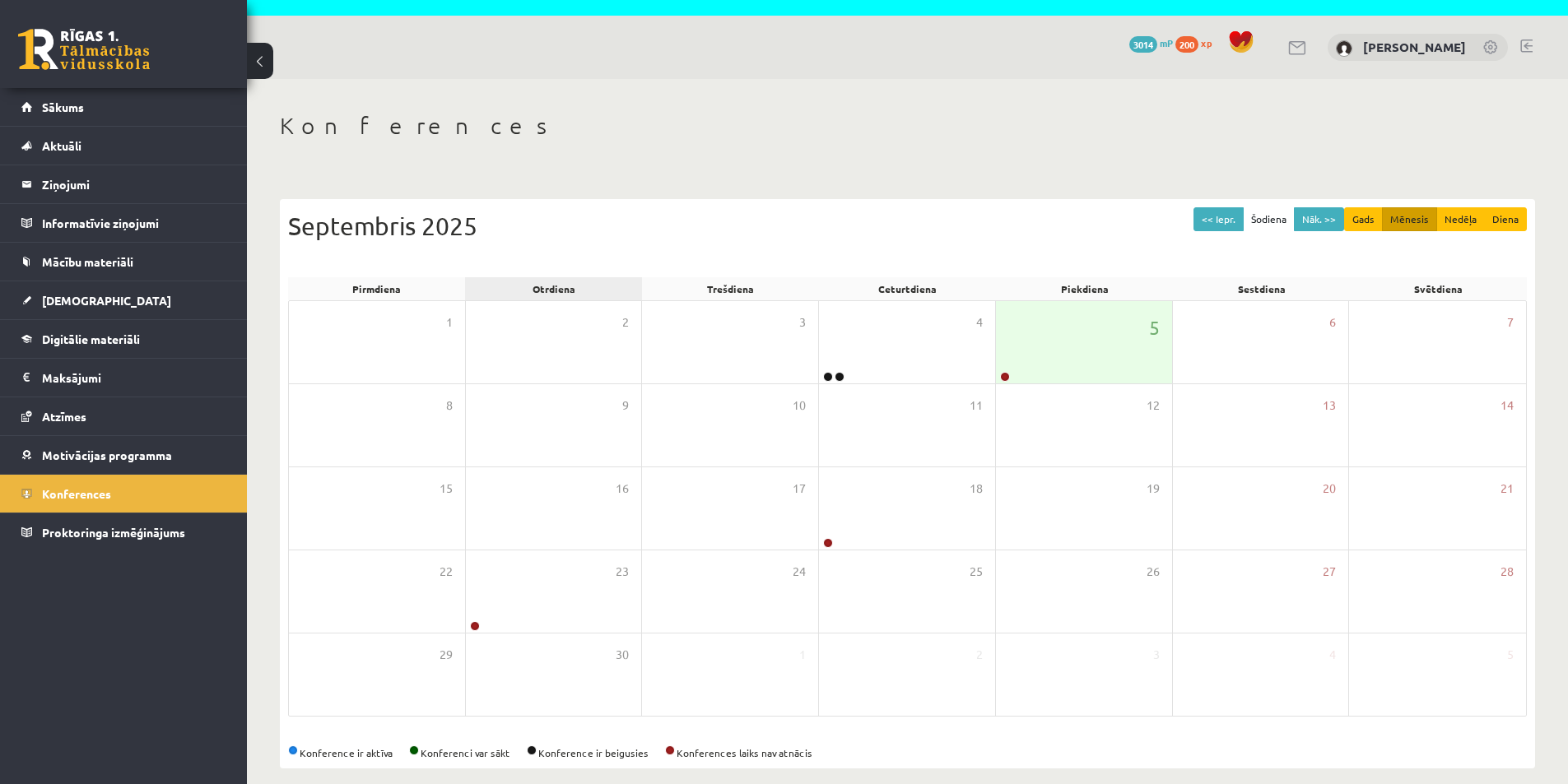
scroll to position [60, 0]
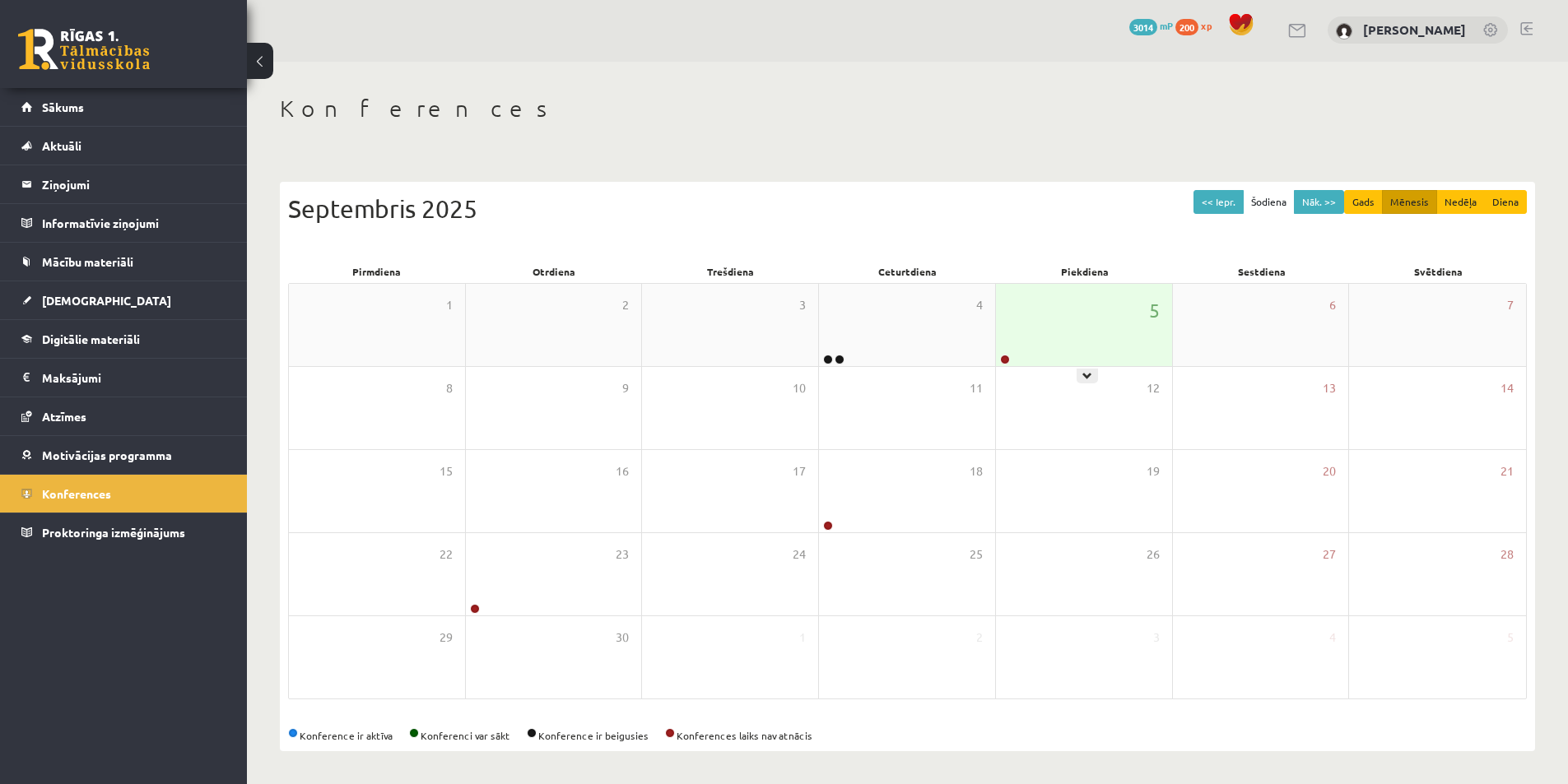
click at [1119, 340] on div "5" at bounding box center [1084, 325] width 176 height 82
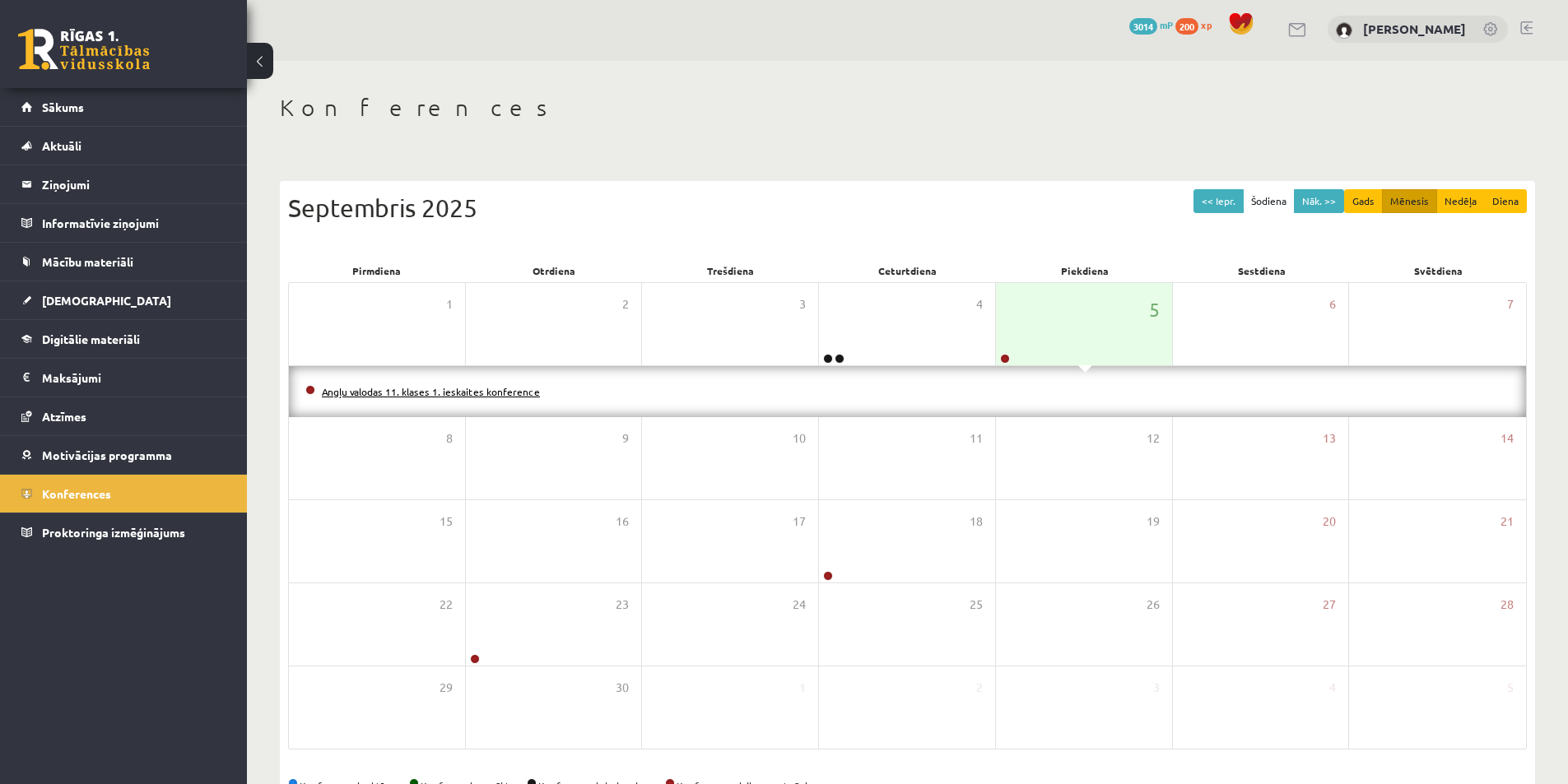
click at [419, 389] on link "Angļu valodas 11. klases 1. ieskaites konference" at bounding box center [430, 392] width 218 height 13
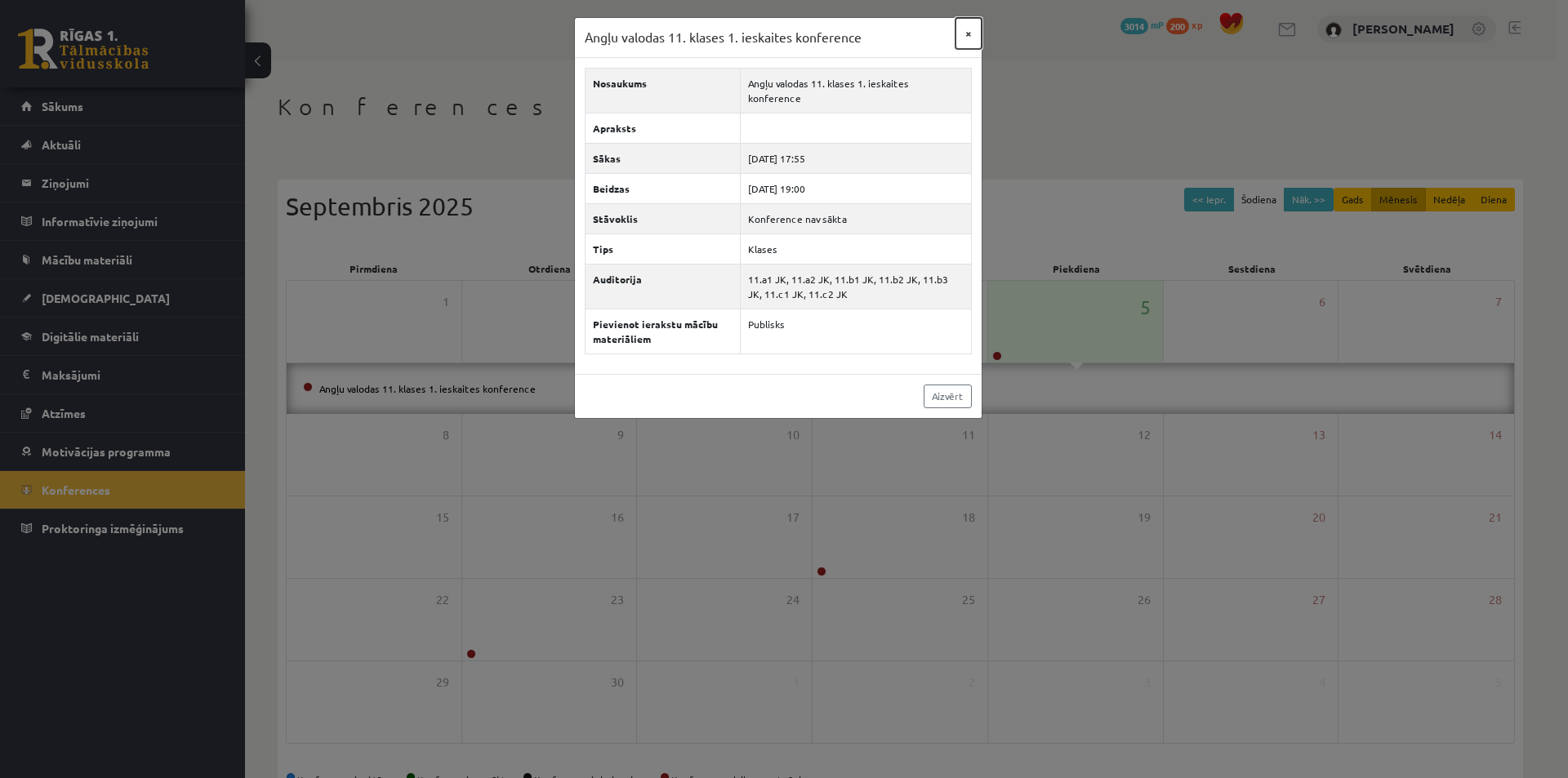
click at [965, 31] on button "×" at bounding box center [968, 34] width 26 height 31
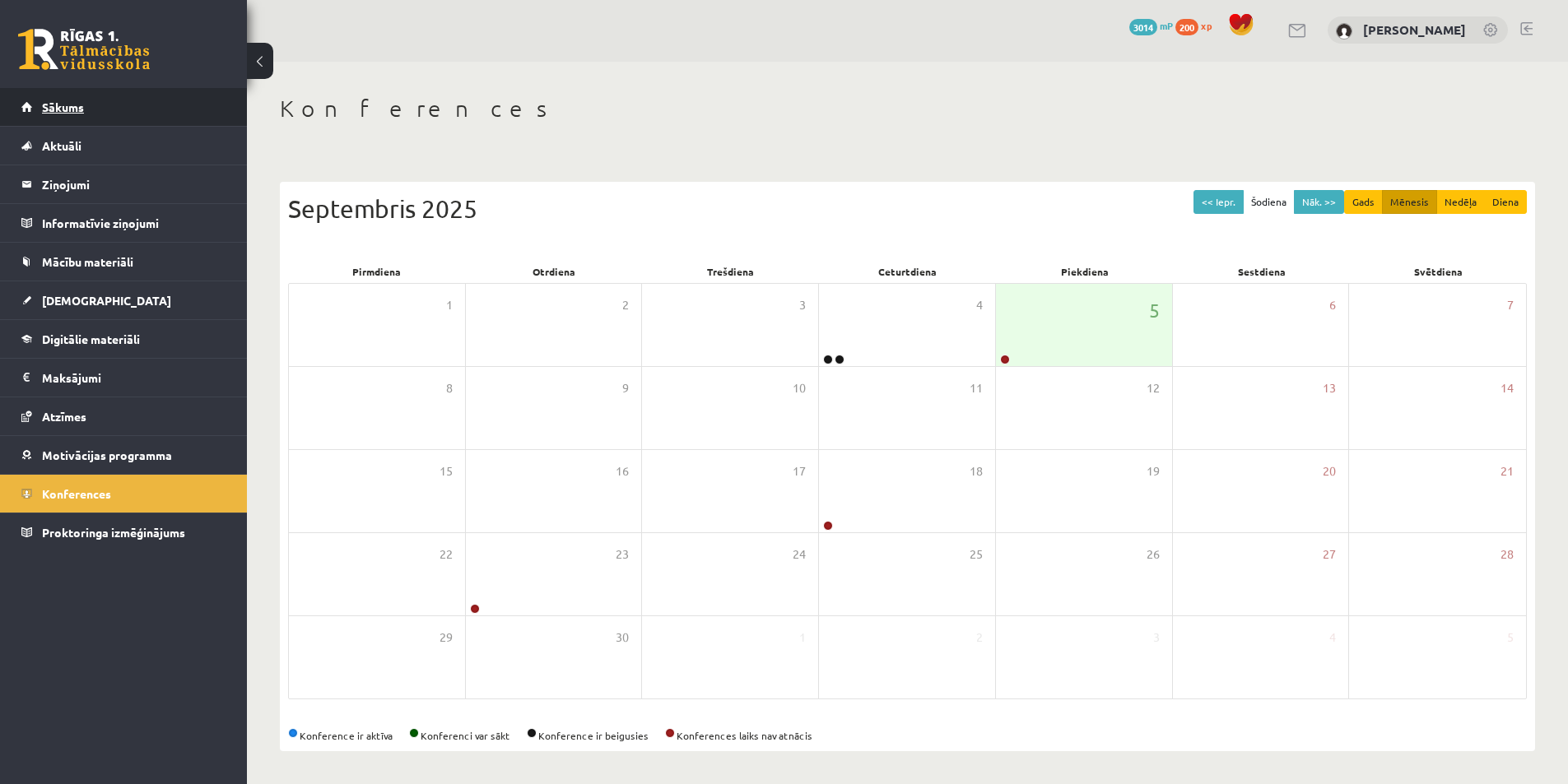
click at [82, 110] on span "Sākums" at bounding box center [63, 107] width 42 height 15
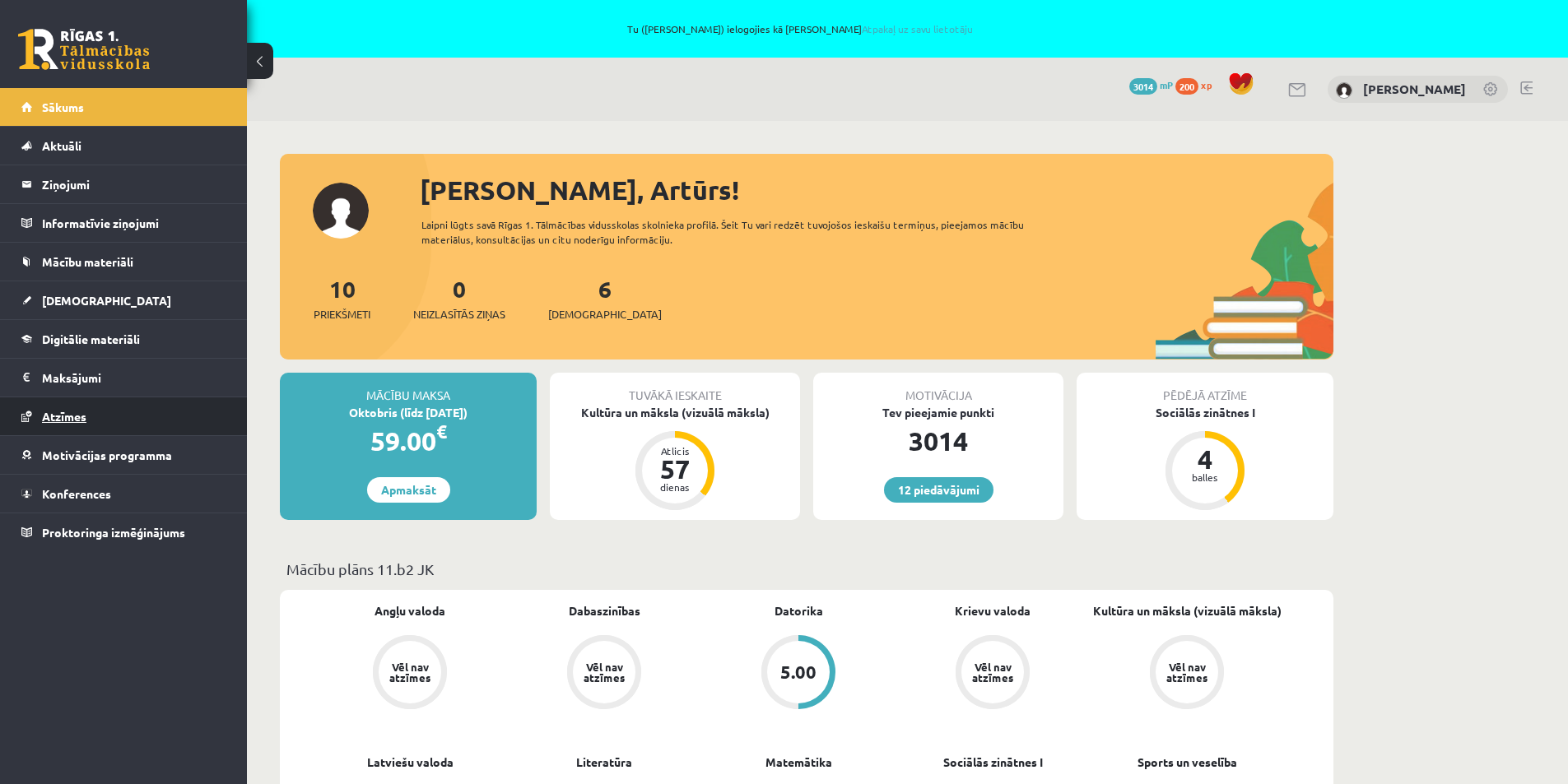
click at [54, 414] on span "Atzīmes" at bounding box center [64, 416] width 45 height 15
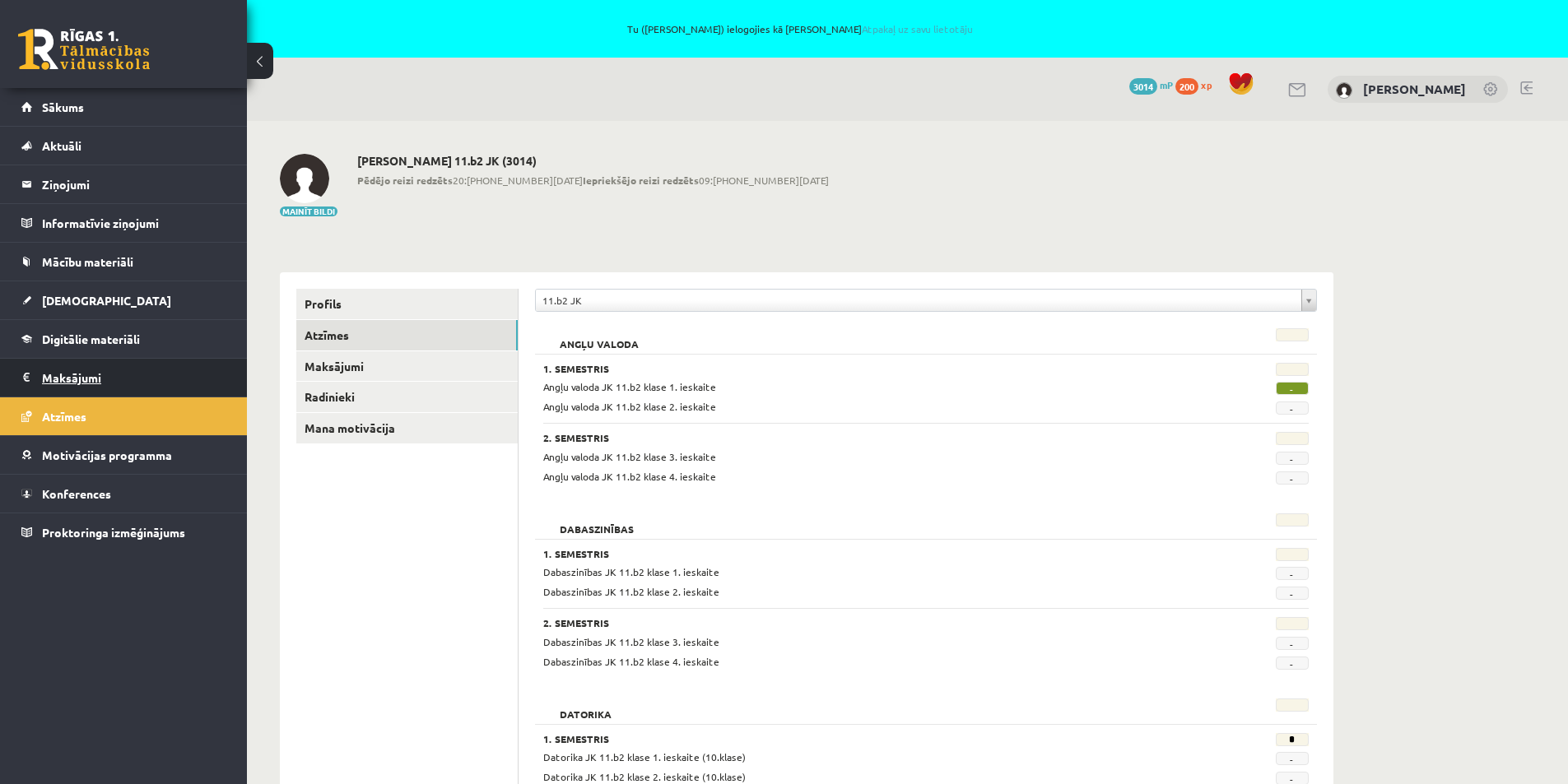
click at [88, 376] on legend "Maksājumi 0" at bounding box center [134, 377] width 184 height 37
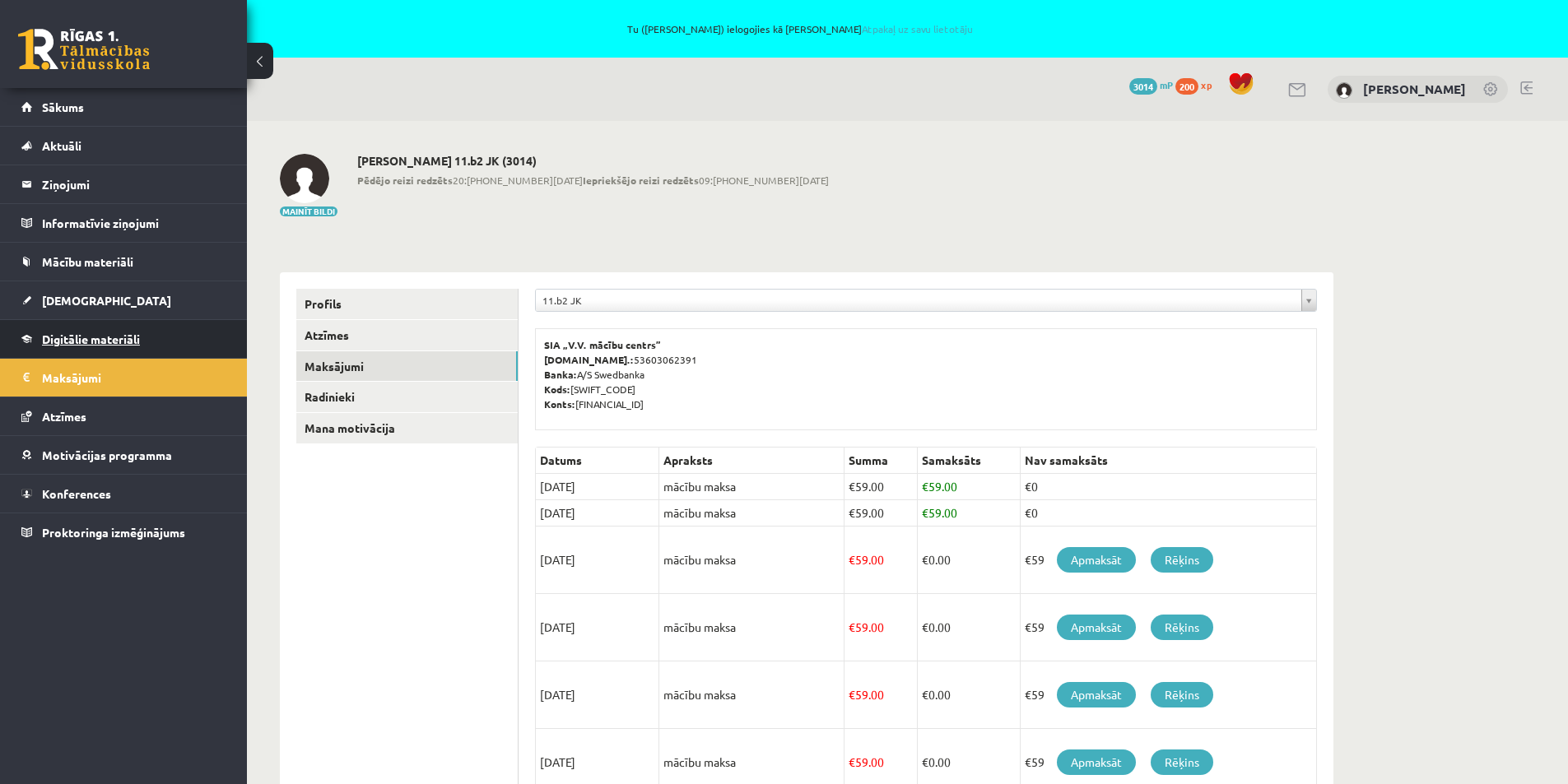
click at [77, 337] on span "Digitālie materiāli" at bounding box center [90, 339] width 98 height 15
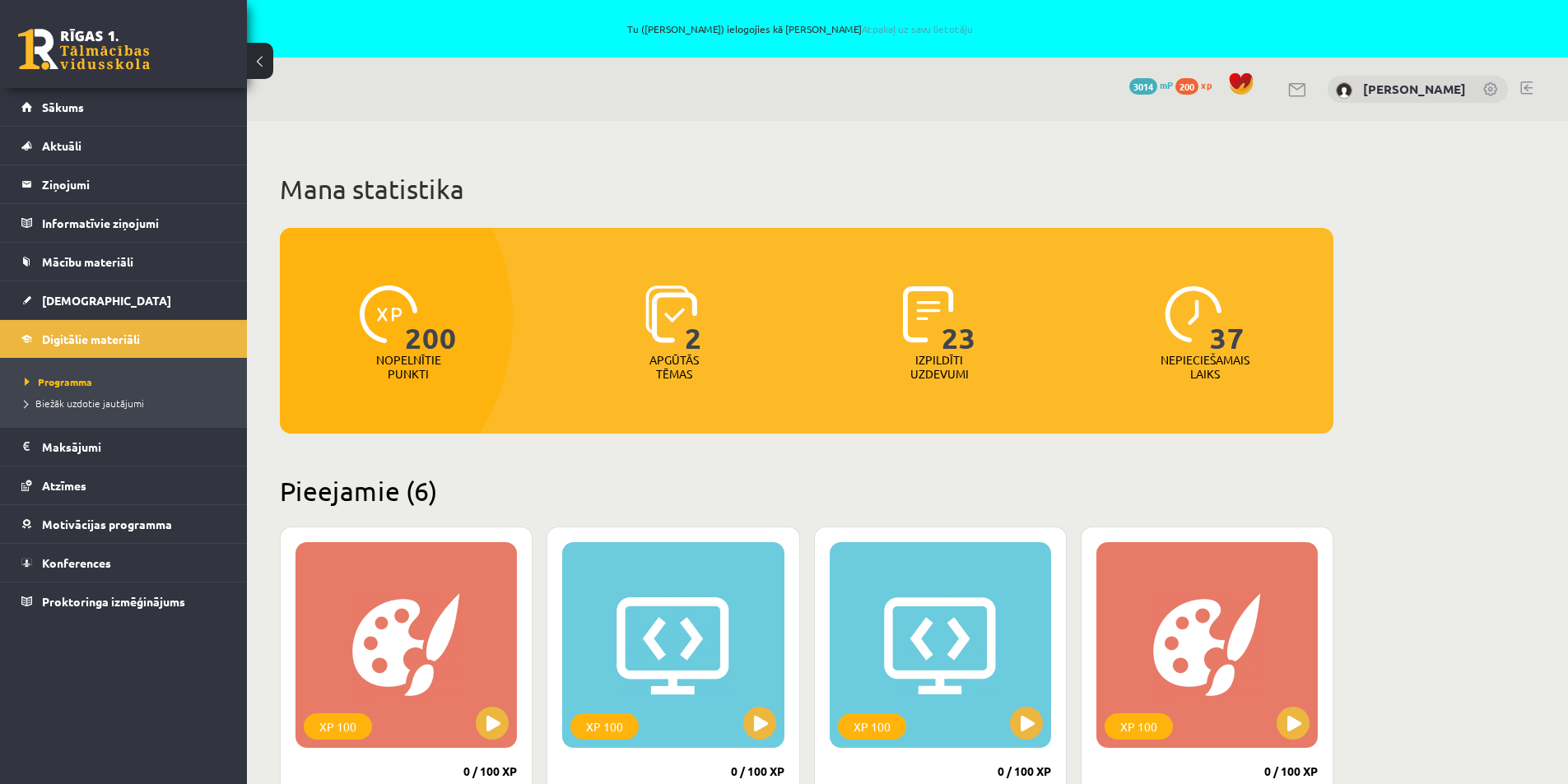
click at [938, 313] on img at bounding box center [929, 314] width 51 height 57
click at [696, 350] on span "2" at bounding box center [693, 319] width 17 height 68
click at [667, 377] on p "Apgūtās tēmas" at bounding box center [674, 367] width 64 height 28
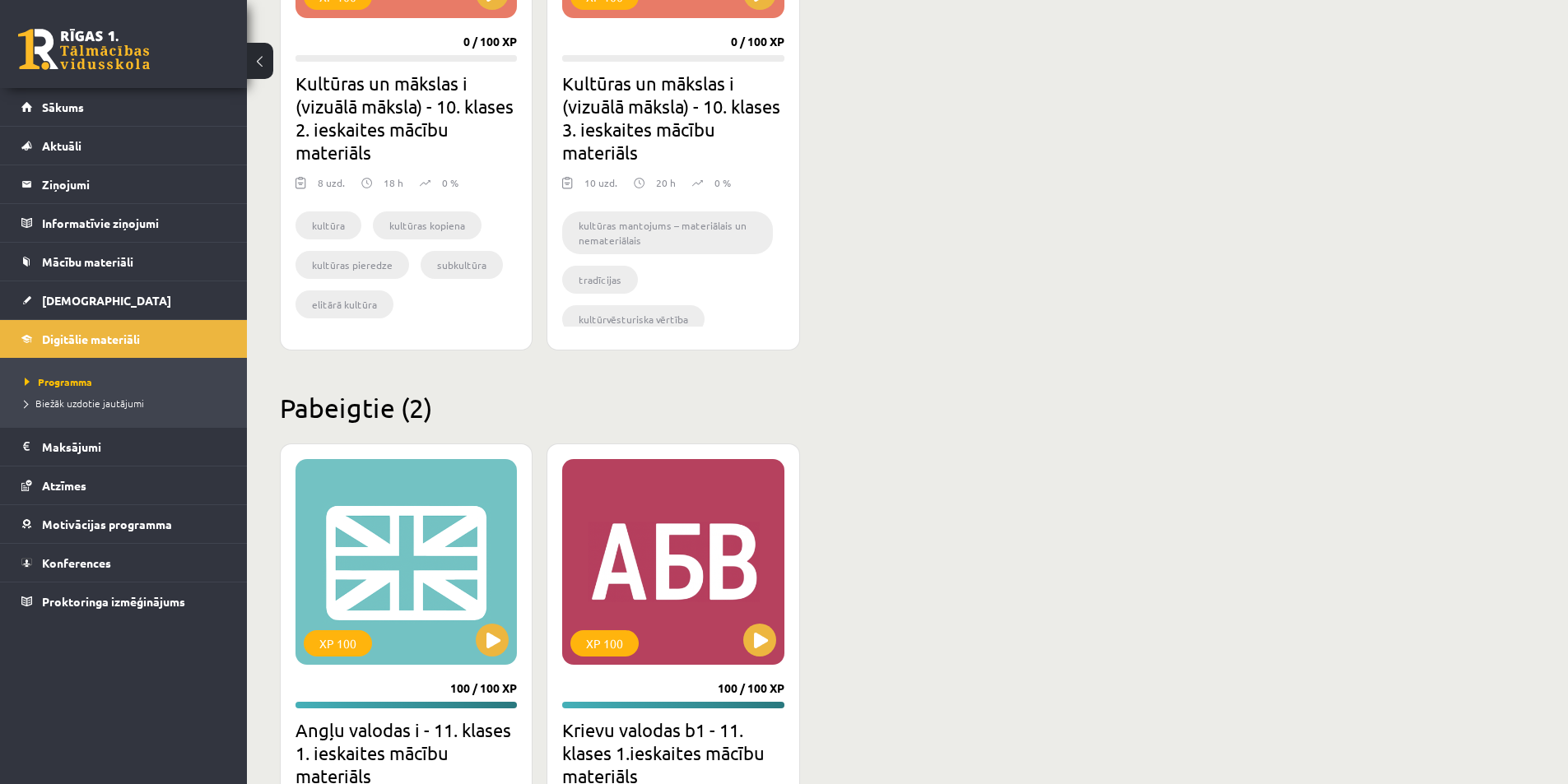
scroll to position [1521, 0]
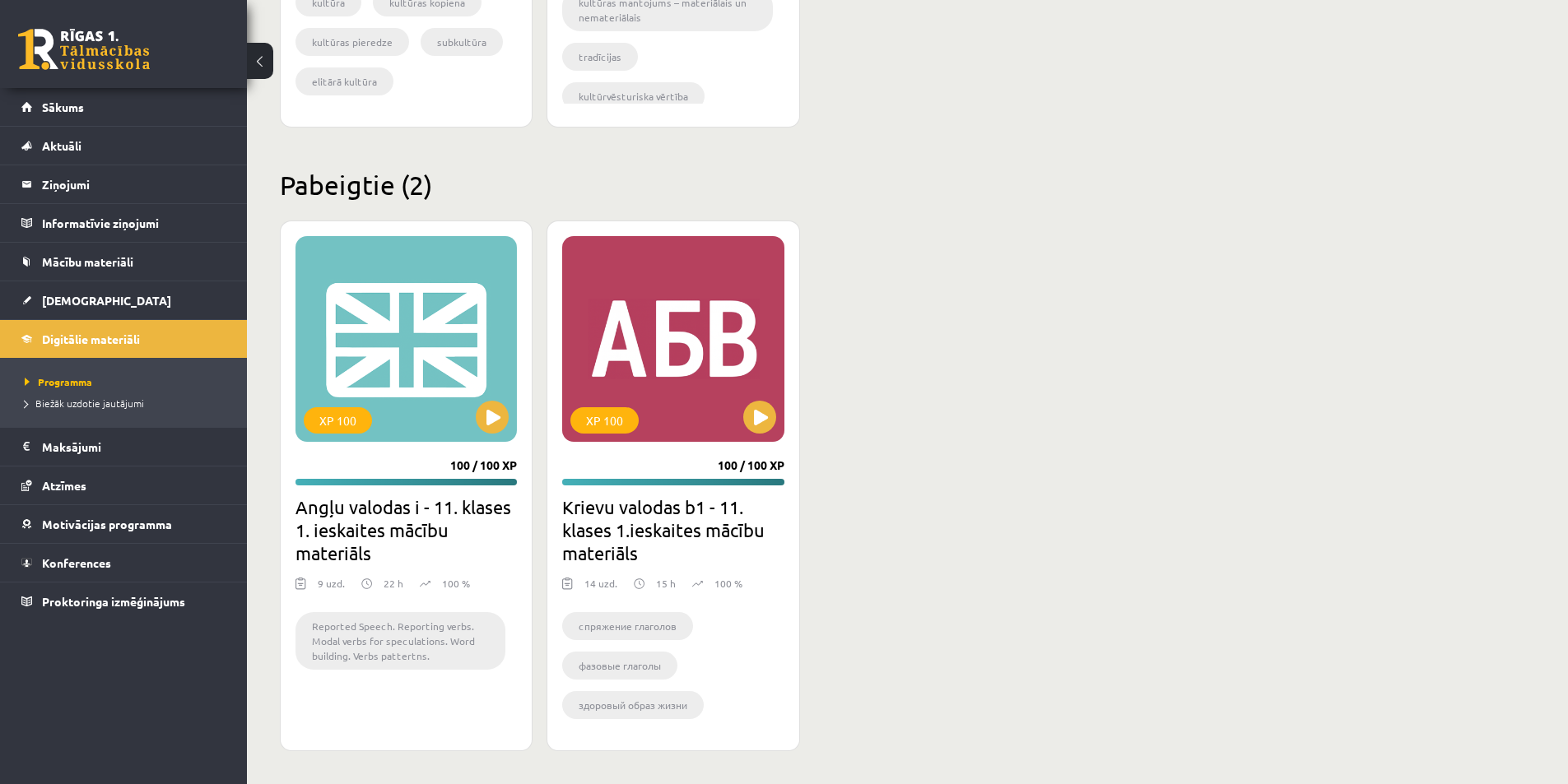
click at [394, 632] on li "Reported Speech. Reporting verbs. Modal verbs for speculations. Word building. …" at bounding box center [401, 641] width 210 height 57
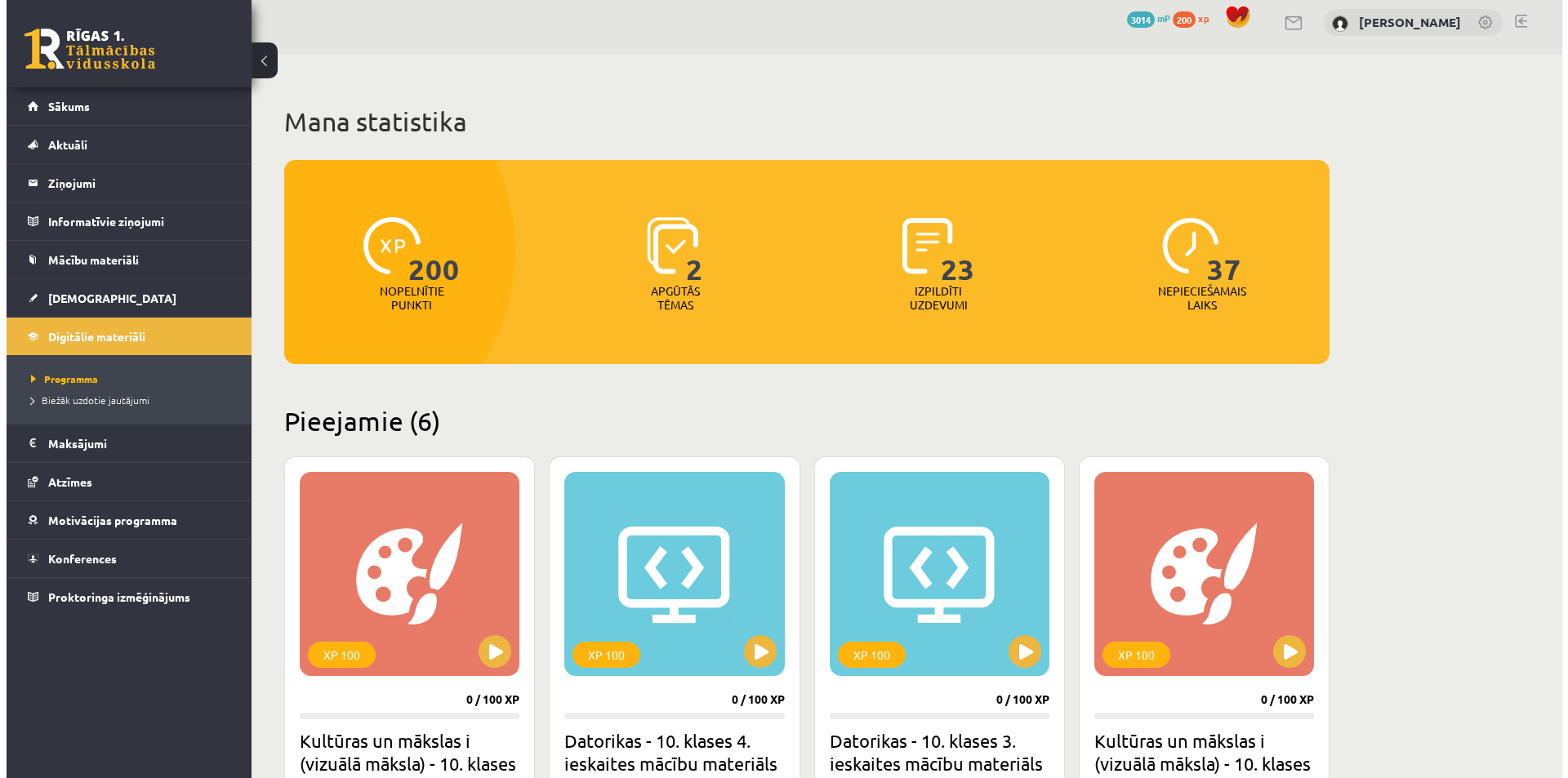
scroll to position [0, 0]
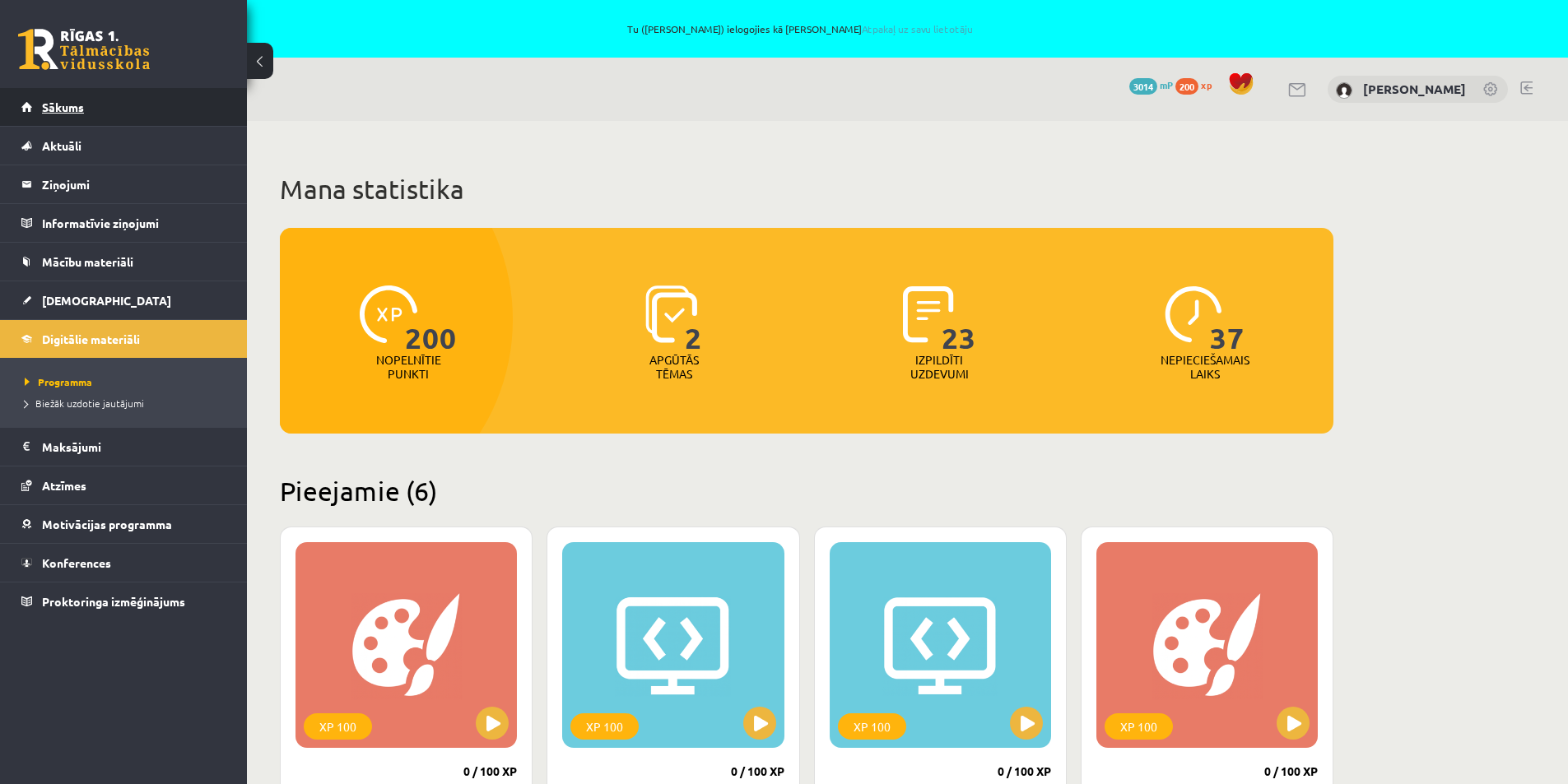
click at [77, 111] on span "Sākums" at bounding box center [63, 107] width 42 height 15
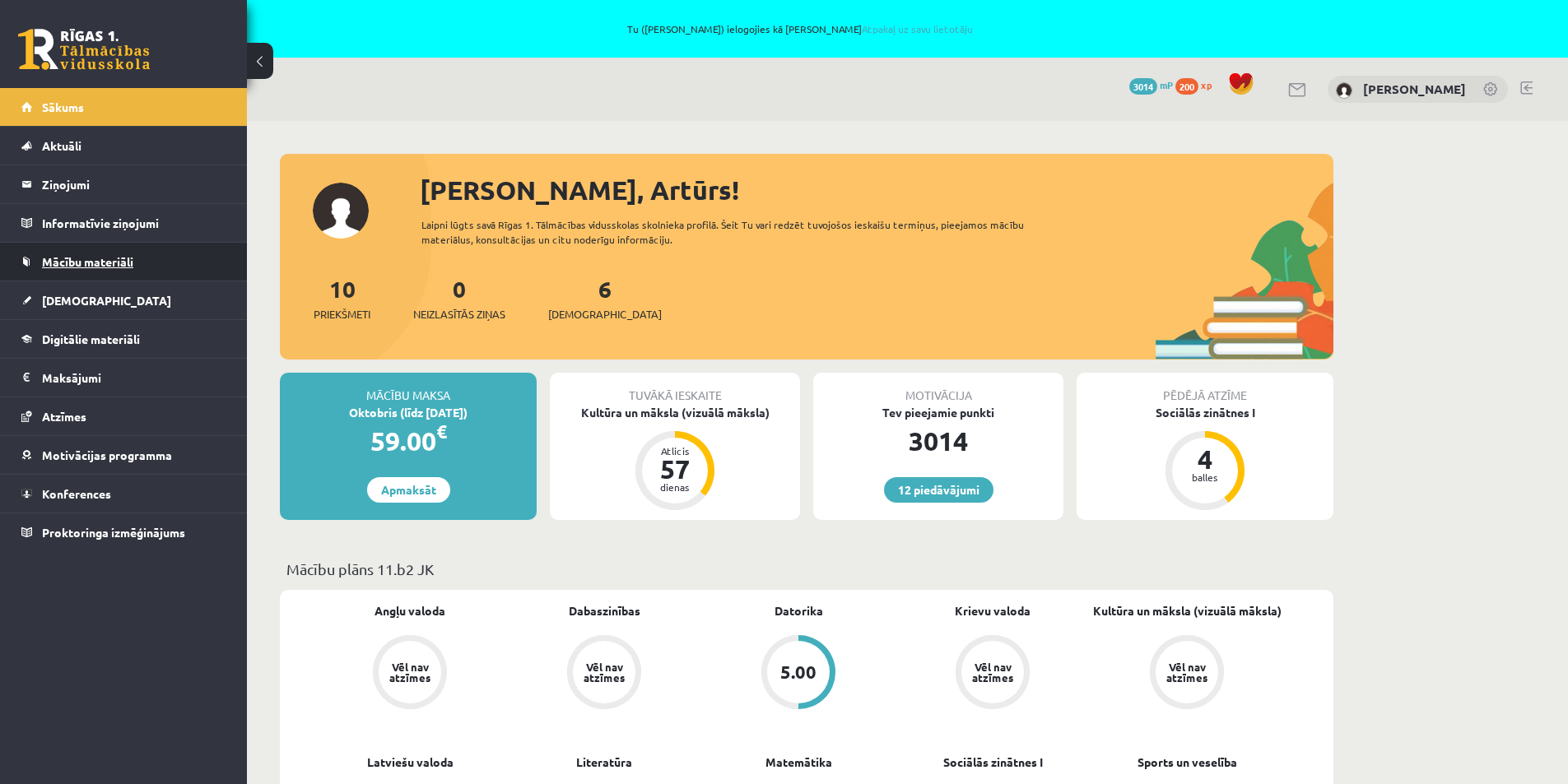
click at [55, 257] on span "Mācību materiāli" at bounding box center [88, 262] width 91 height 15
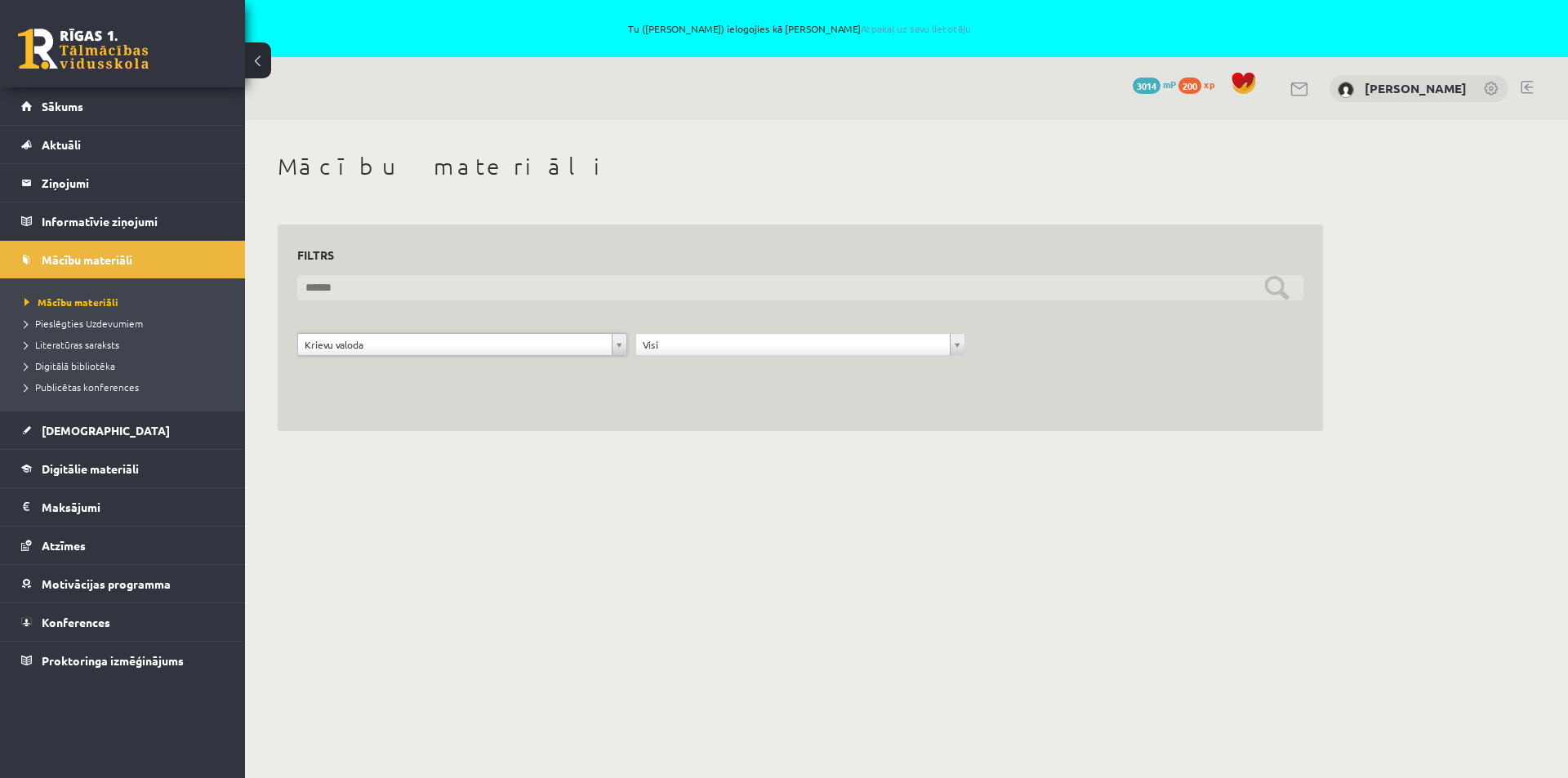
click at [1278, 287] on input "text" at bounding box center [800, 288] width 1005 height 25
click at [1272, 283] on input "text" at bounding box center [800, 288] width 1005 height 25
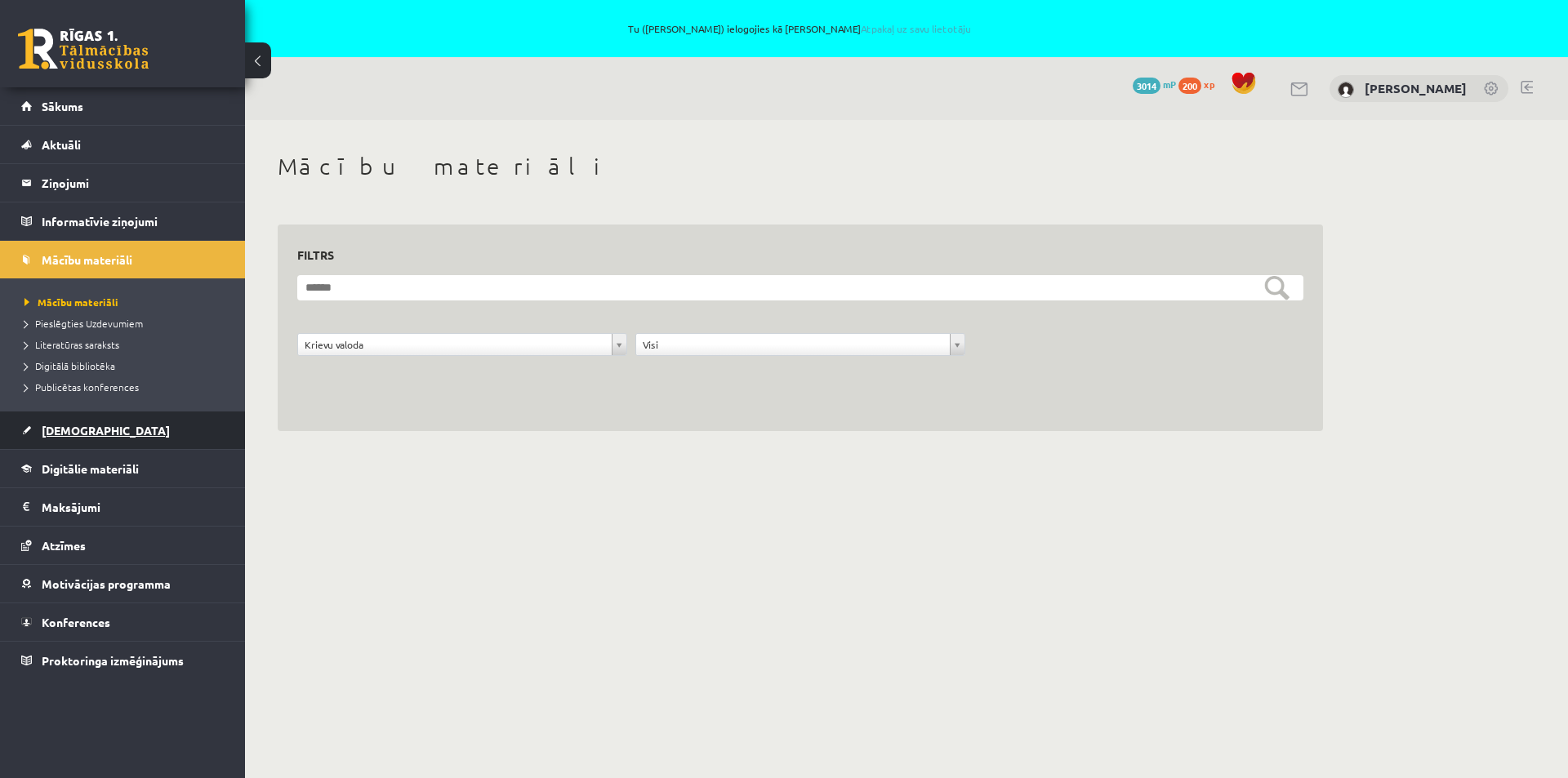
click at [79, 435] on span "[DEMOGRAPHIC_DATA]" at bounding box center [106, 430] width 129 height 14
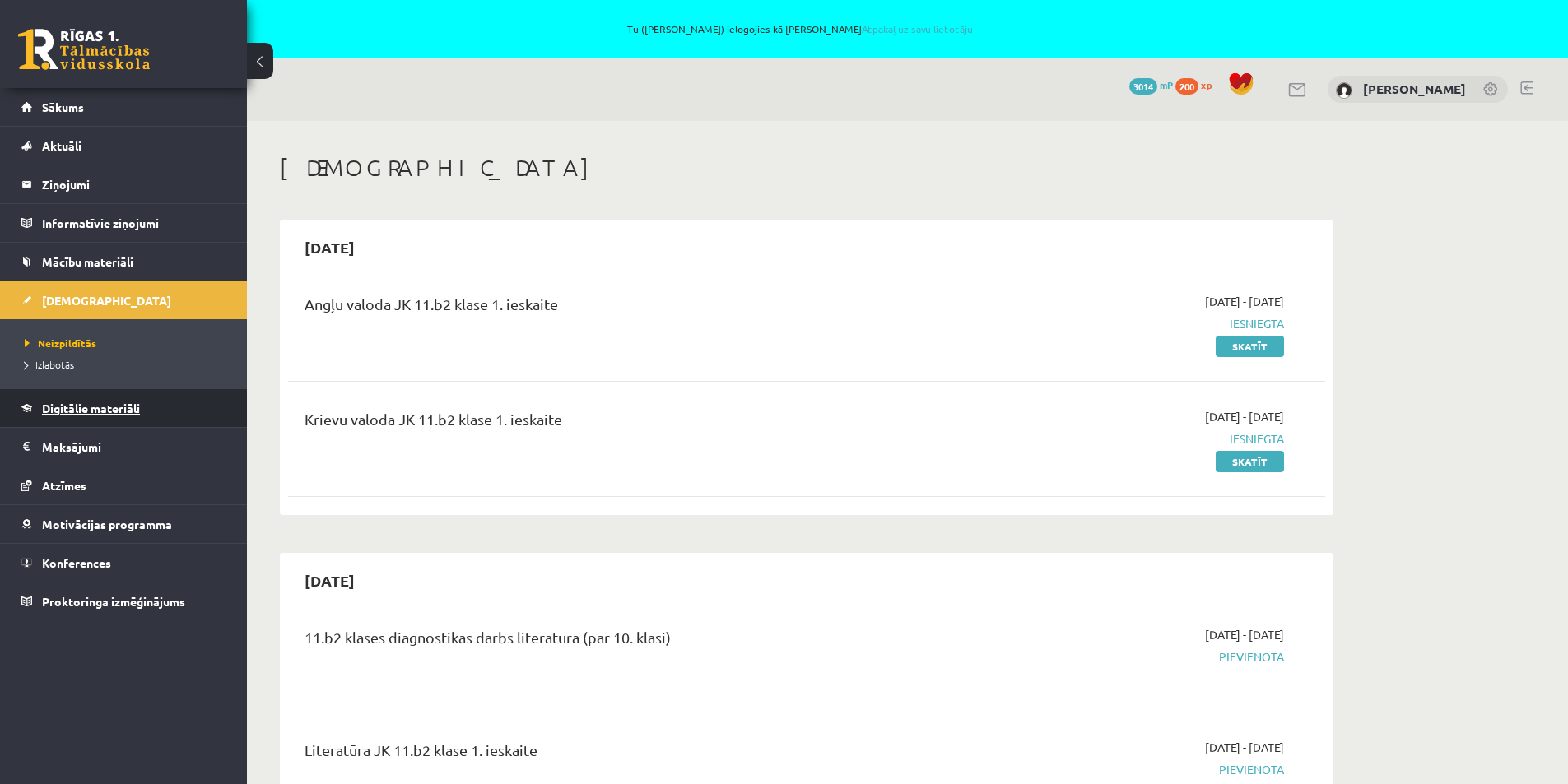
click at [69, 400] on link "Digitālie materiāli" at bounding box center [123, 407] width 205 height 37
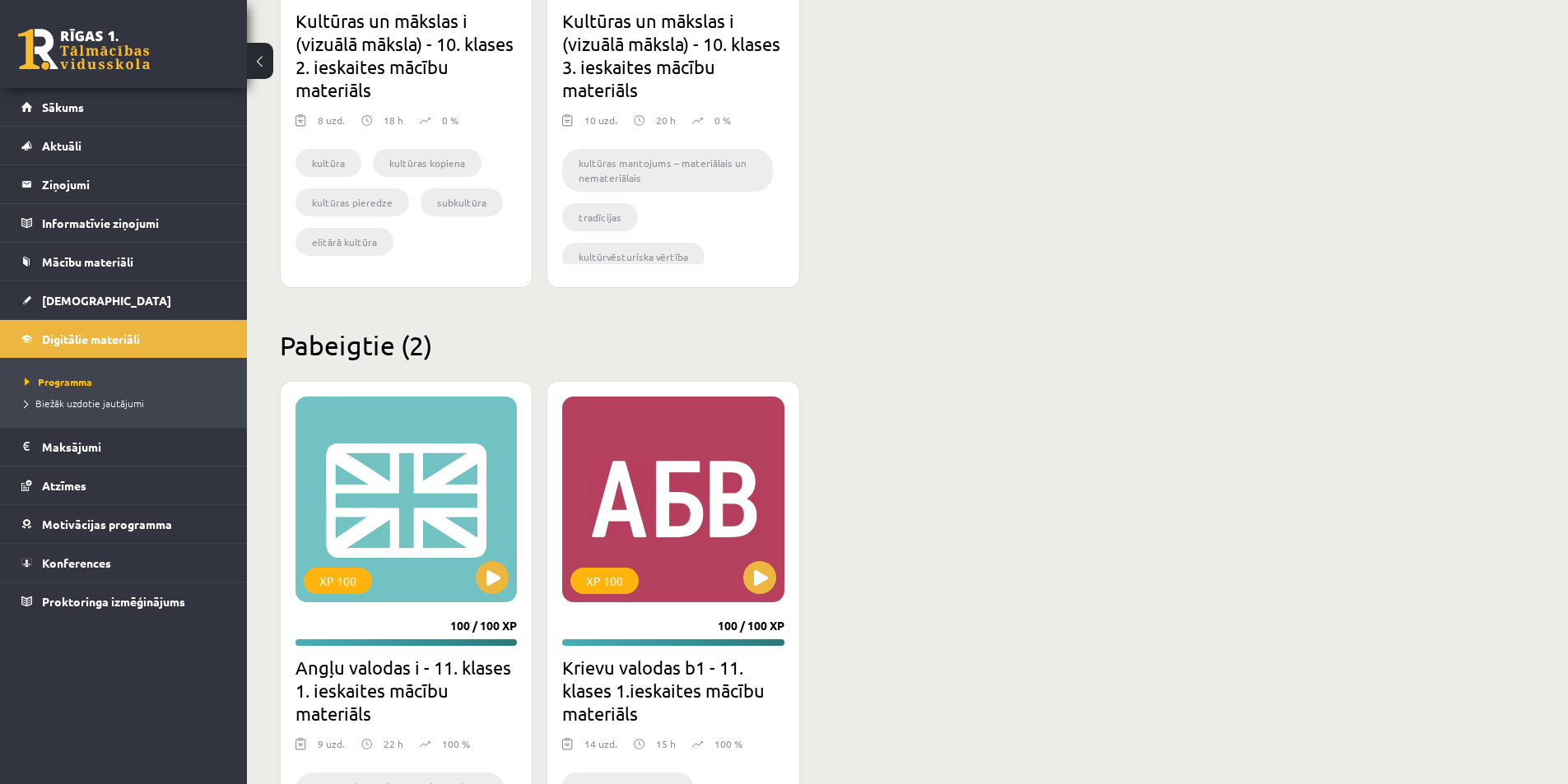
scroll to position [1521, 0]
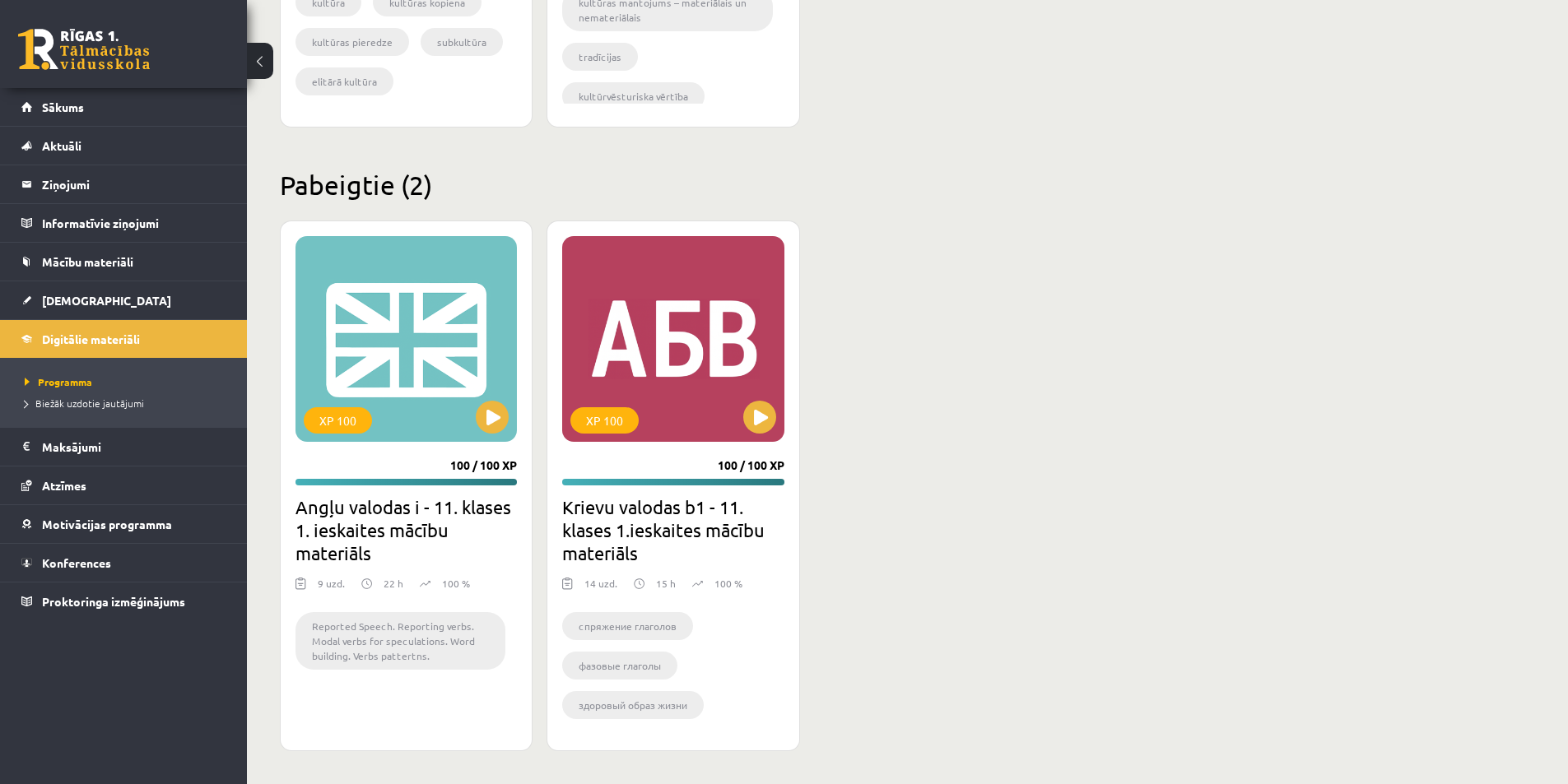
click at [376, 535] on h2 "Angļu valodas i - 11. klases 1. ieskaites mācību materiāls" at bounding box center [406, 530] width 221 height 69
click at [375, 506] on h2 "Angļu valodas i - 11. klases 1. ieskaites mācību materiāls" at bounding box center [406, 530] width 221 height 69
click at [374, 643] on li "Reported Speech. Reporting verbs. Modal verbs for speculations. Word building. …" at bounding box center [401, 641] width 210 height 57
click at [352, 578] on div "9 uzd. 22 h 100 %" at bounding box center [406, 588] width 221 height 25
click at [325, 580] on div "9 uzd." at bounding box center [331, 588] width 27 height 25
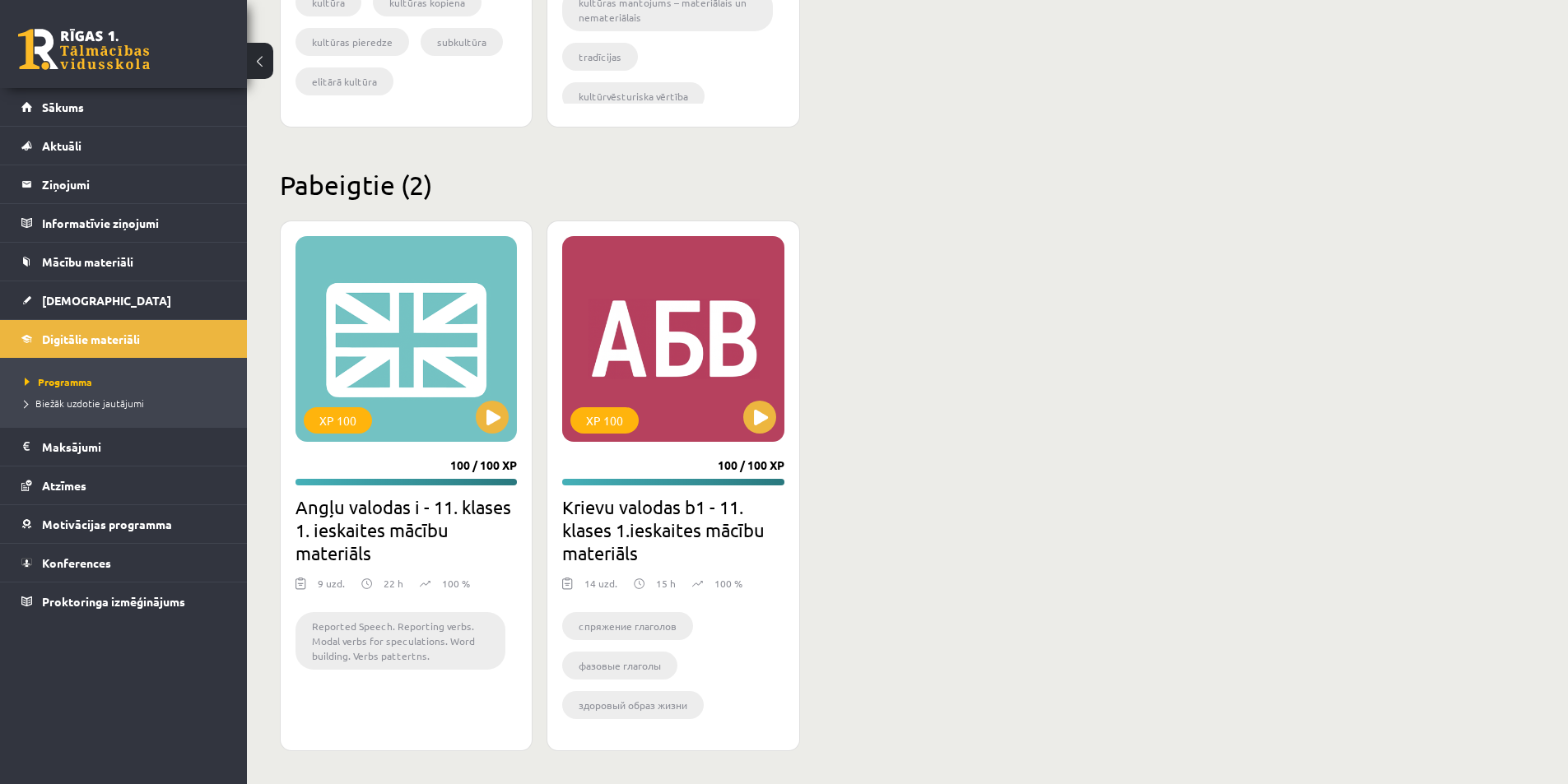
click at [395, 547] on h2 "Angļu valodas i - 11. klases 1. ieskaites mācību materiāls" at bounding box center [406, 530] width 221 height 69
click at [398, 520] on h2 "Angļu valodas i - 11. klases 1. ieskaites mācību materiāls" at bounding box center [406, 530] width 221 height 69
click at [670, 529] on h2 "Krievu valodas b1 - 11. klases 1.ieskaites mācību materiāls" at bounding box center [673, 530] width 221 height 69
click at [94, 270] on link "Mācību materiāli" at bounding box center [123, 261] width 205 height 37
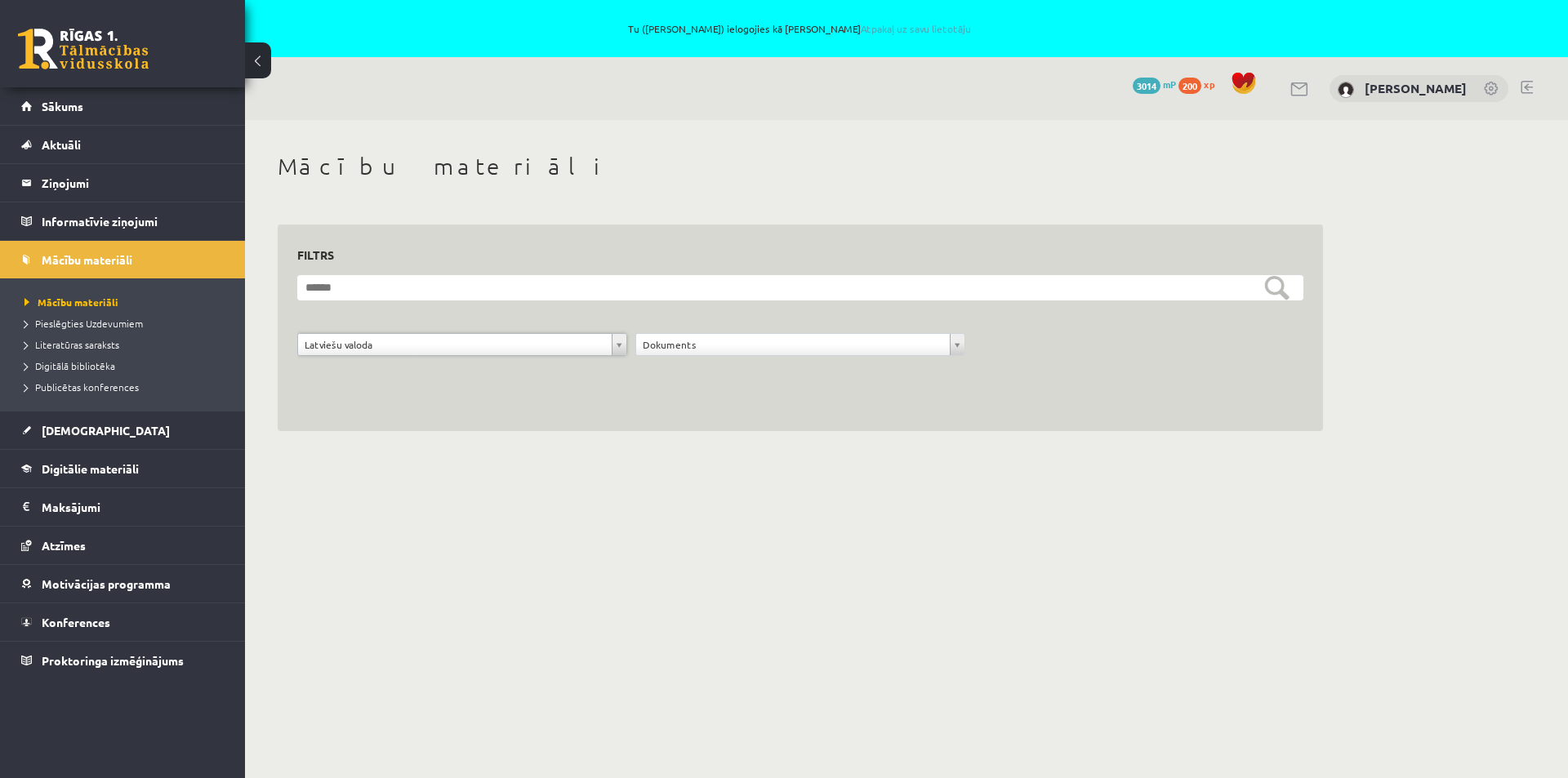
click at [1053, 458] on div "**********" at bounding box center [800, 292] width 1111 height 343
click at [82, 434] on span "[DEMOGRAPHIC_DATA]" at bounding box center [106, 430] width 129 height 14
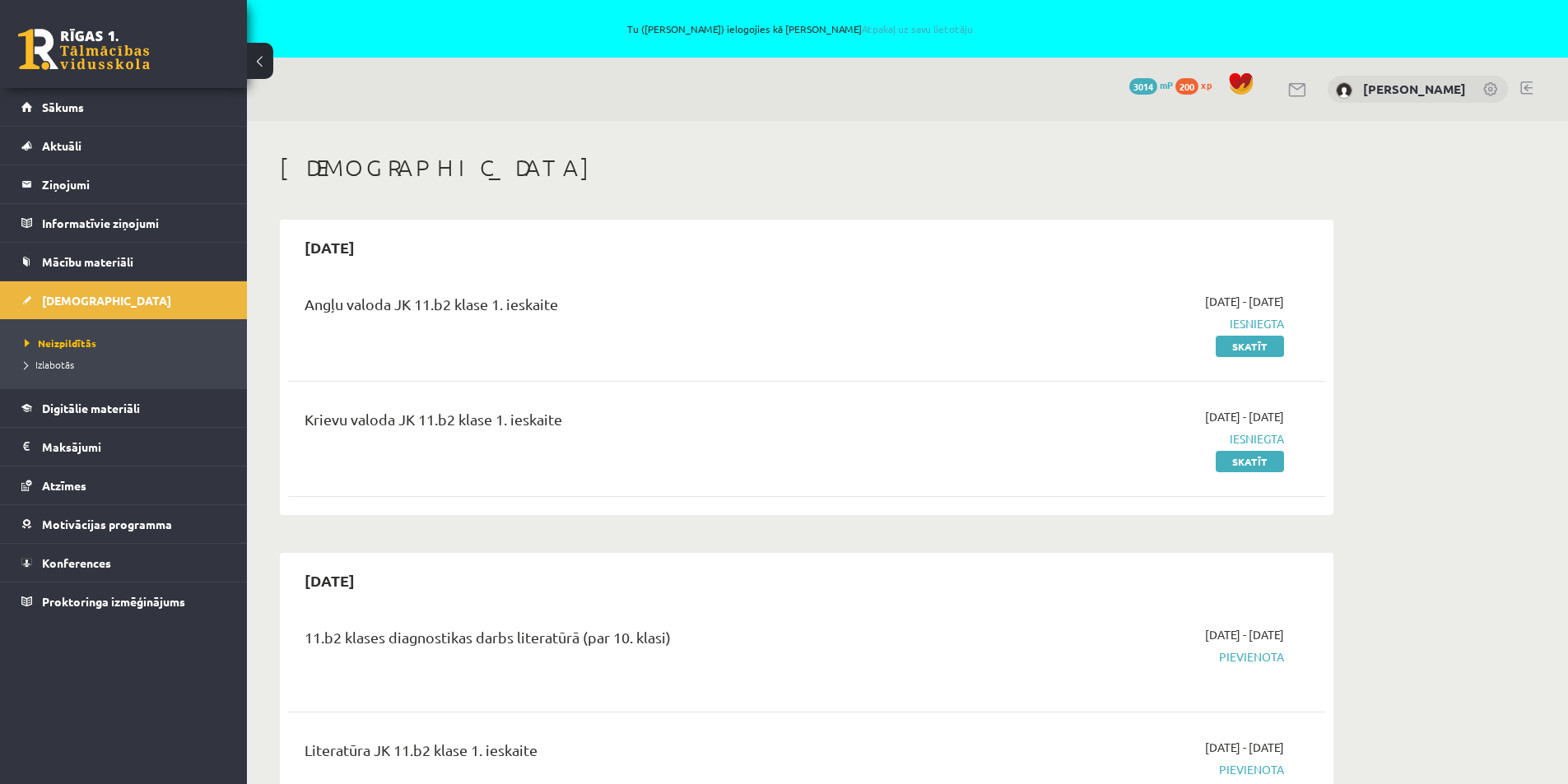
scroll to position [329, 0]
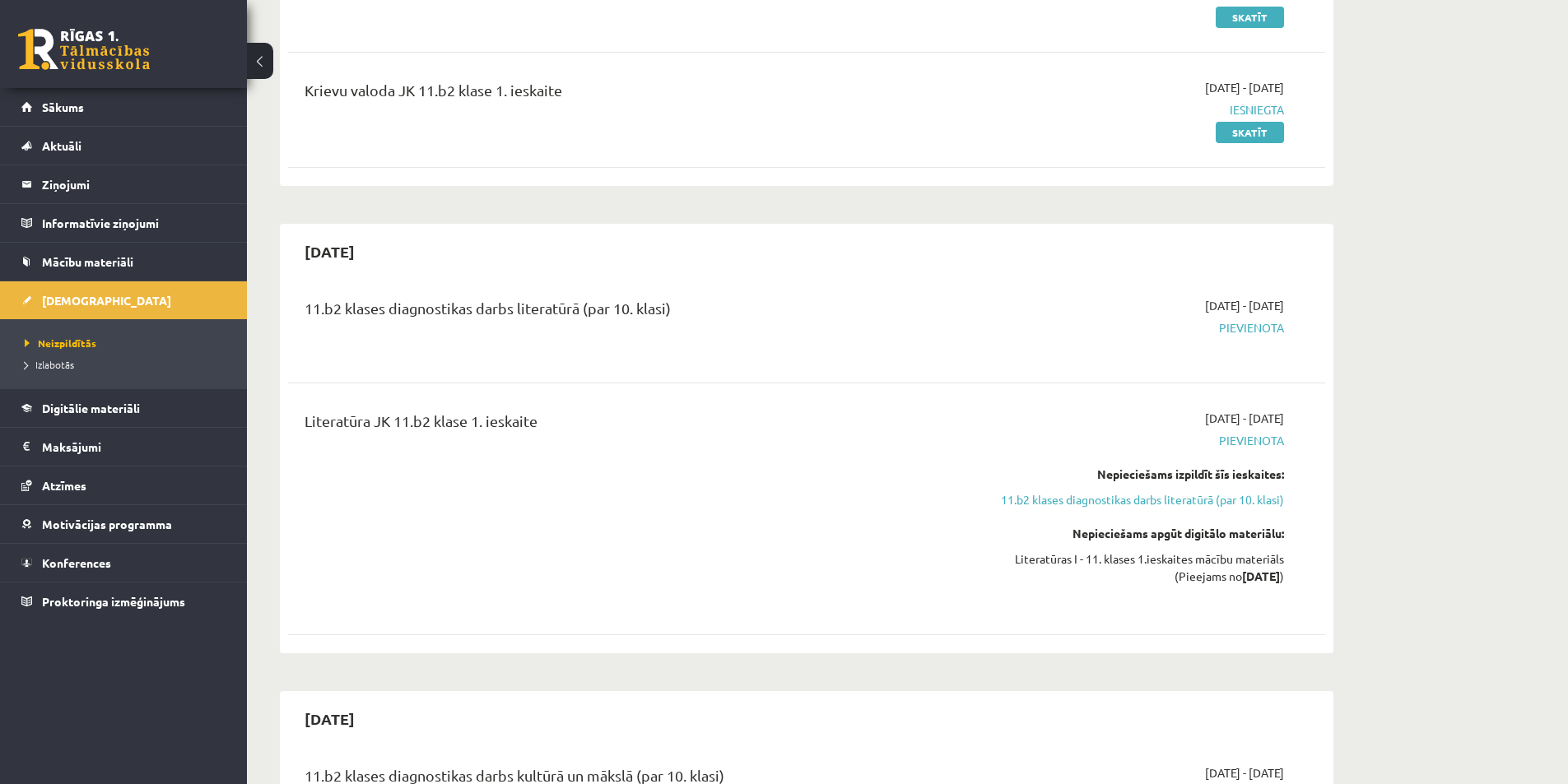
click at [1234, 567] on div "Literatūras I - 11. klases 1.ieskaites mācību materiāls (Pieejams no 2025-09-16…" at bounding box center [1129, 568] width 310 height 35
click at [1231, 568] on div "Literatūras I - 11. klases 1.ieskaites mācību materiāls (Pieejams no 2025-09-16…" at bounding box center [1129, 568] width 310 height 35
click at [1189, 361] on div "11.b2 klases diagnostikas darbs literatūrā (par 10. klasi) 2025-09-16 - 2025-09…" at bounding box center [806, 326] width 1037 height 92
click at [1223, 305] on span "2025-09-16 - 2025-09-30" at bounding box center [1245, 305] width 79 height 17
click at [738, 370] on div "11.b2 klases diagnostikas darbs literatūrā (par 10. klasi) 2025-09-16 - 2025-09…" at bounding box center [806, 326] width 1037 height 92
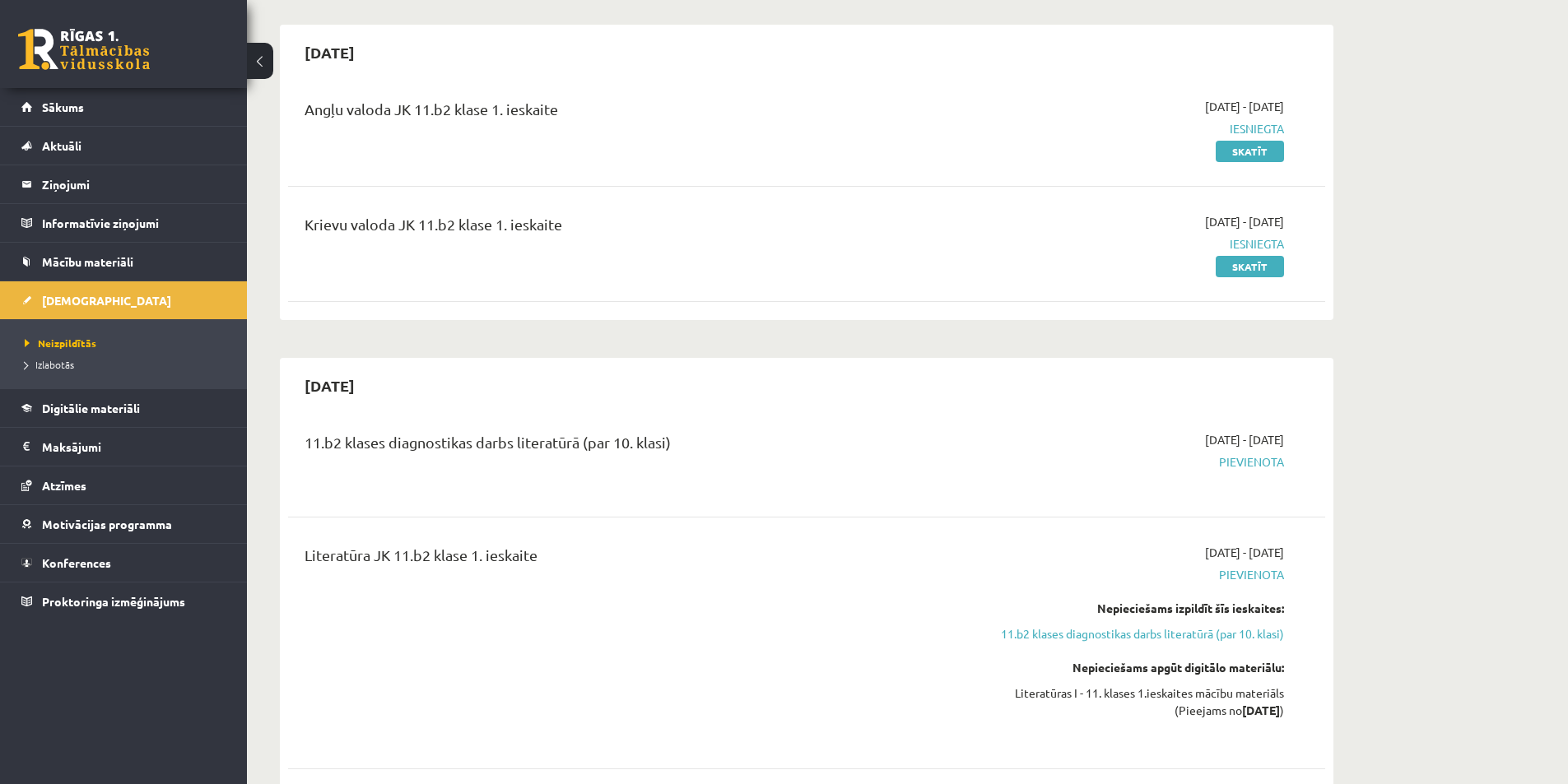
scroll to position [0, 0]
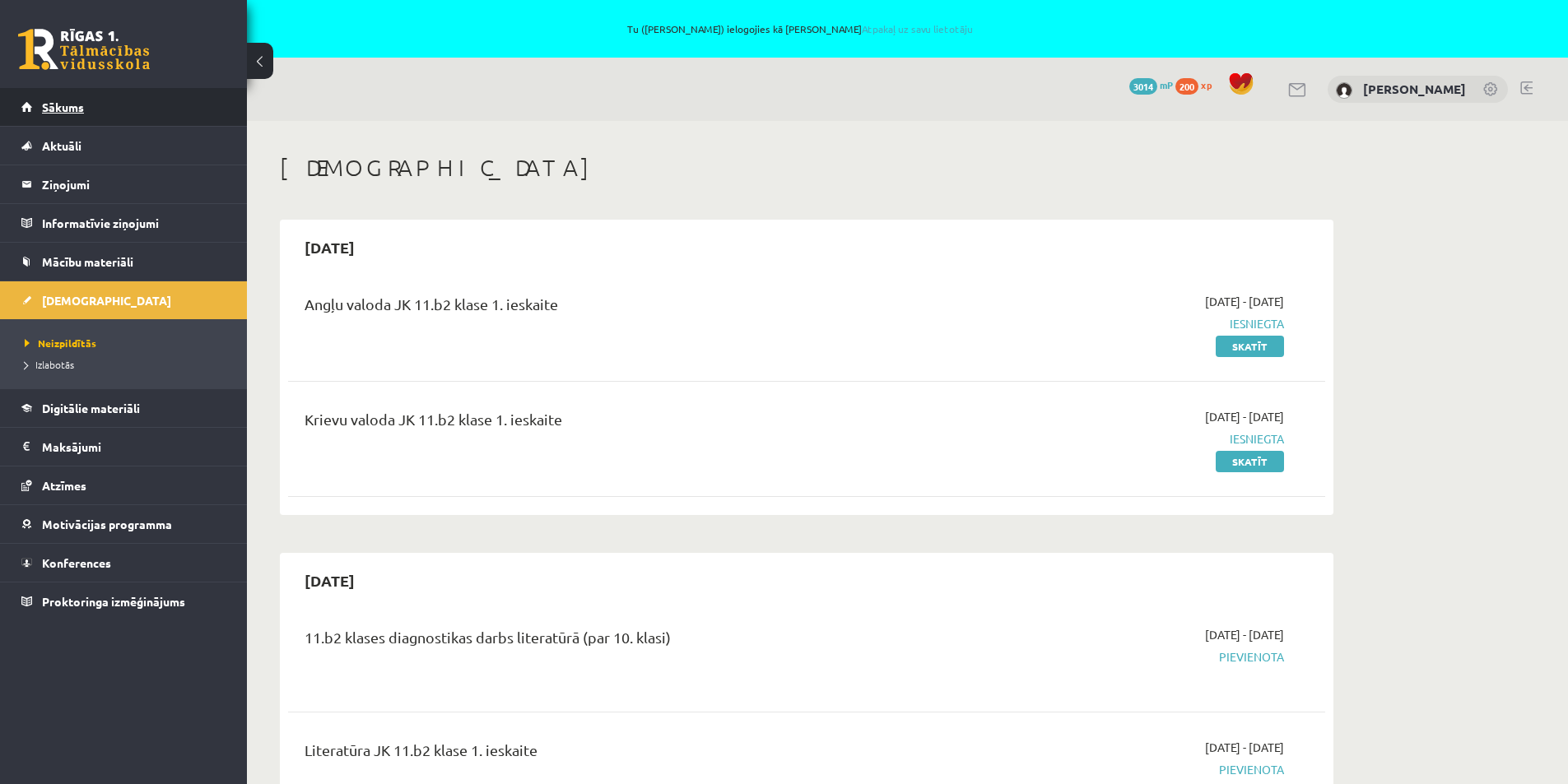
click at [39, 103] on link "Sākums" at bounding box center [123, 106] width 205 height 37
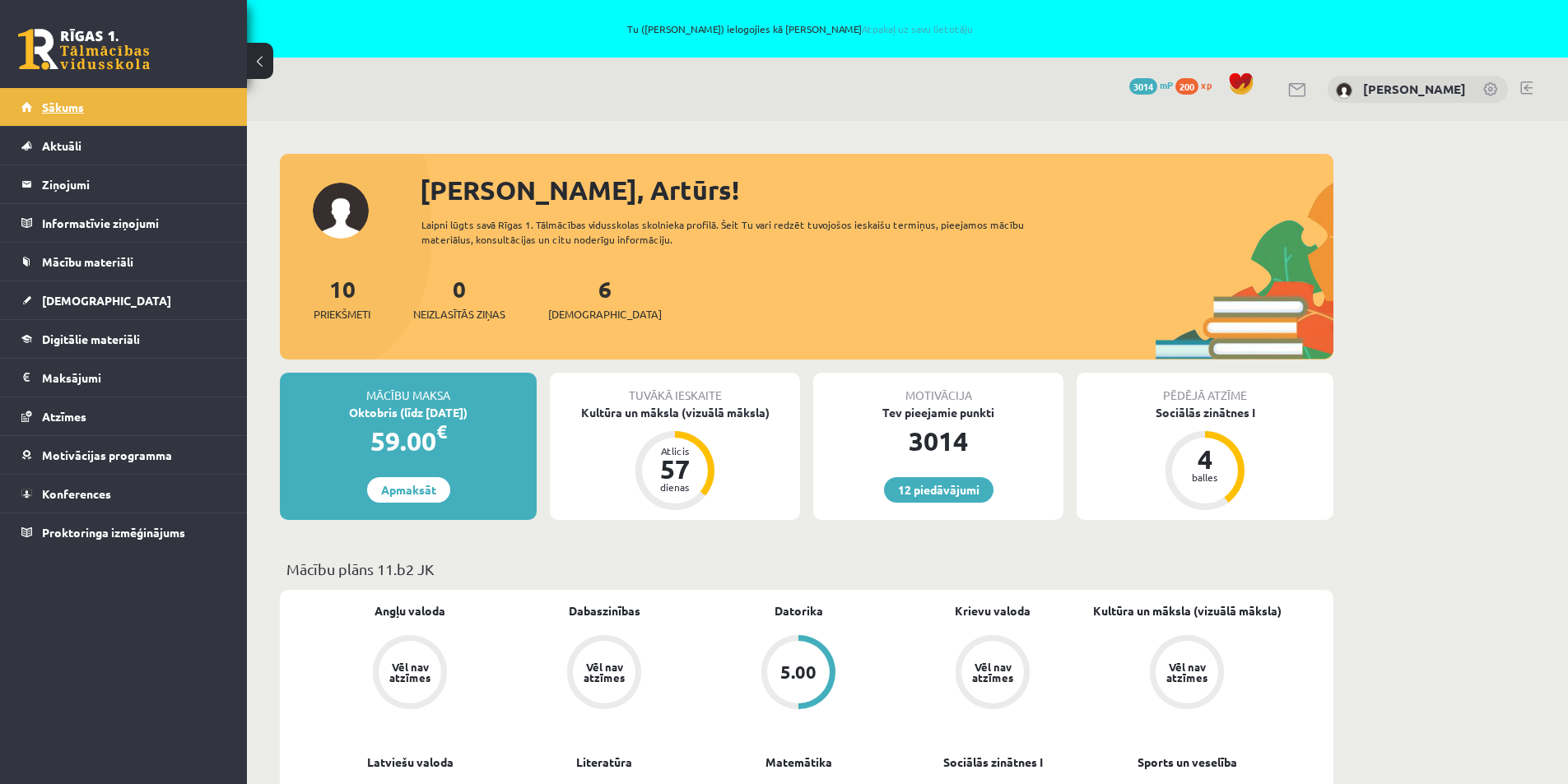
click at [81, 105] on span "Sākums" at bounding box center [63, 107] width 42 height 15
